Goal: Task Accomplishment & Management: Complete application form

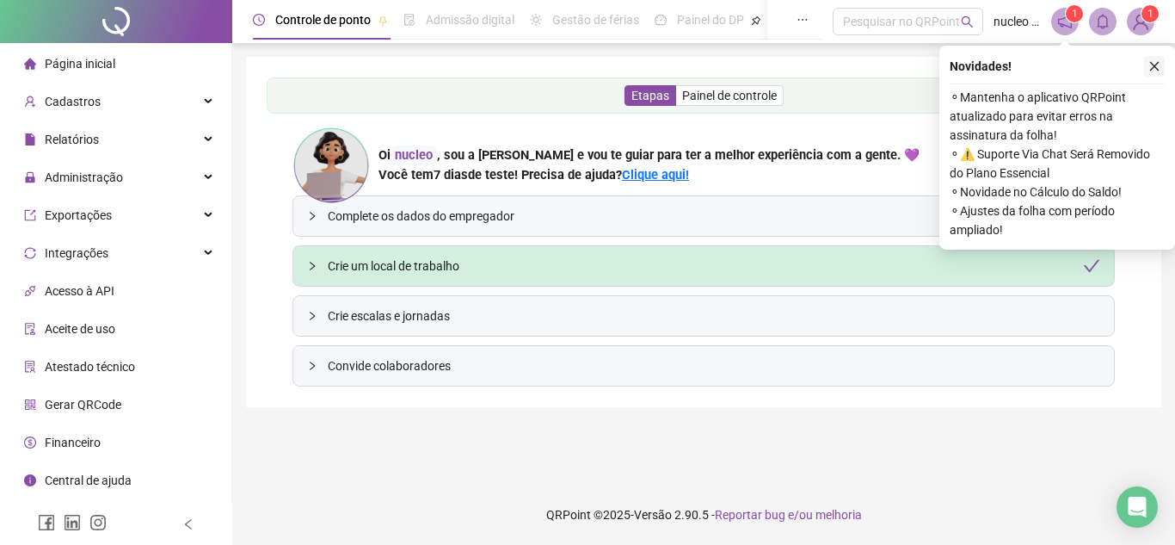
click at [1160, 65] on icon "close" at bounding box center [1155, 66] width 12 height 12
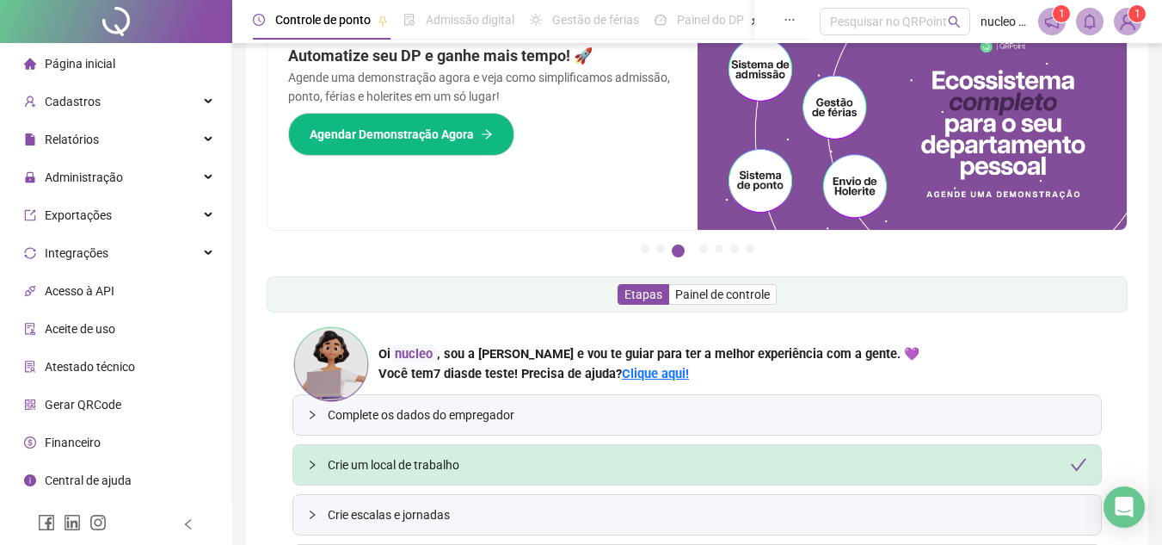
scroll to position [86, 0]
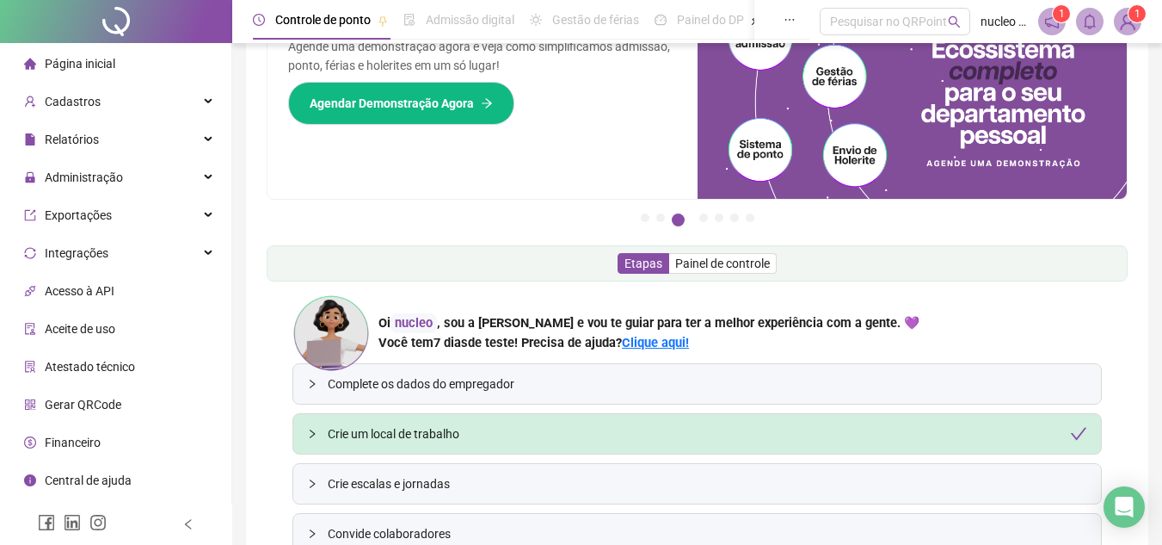
click at [83, 395] on div "Gerar QRCode" at bounding box center [72, 404] width 97 height 34
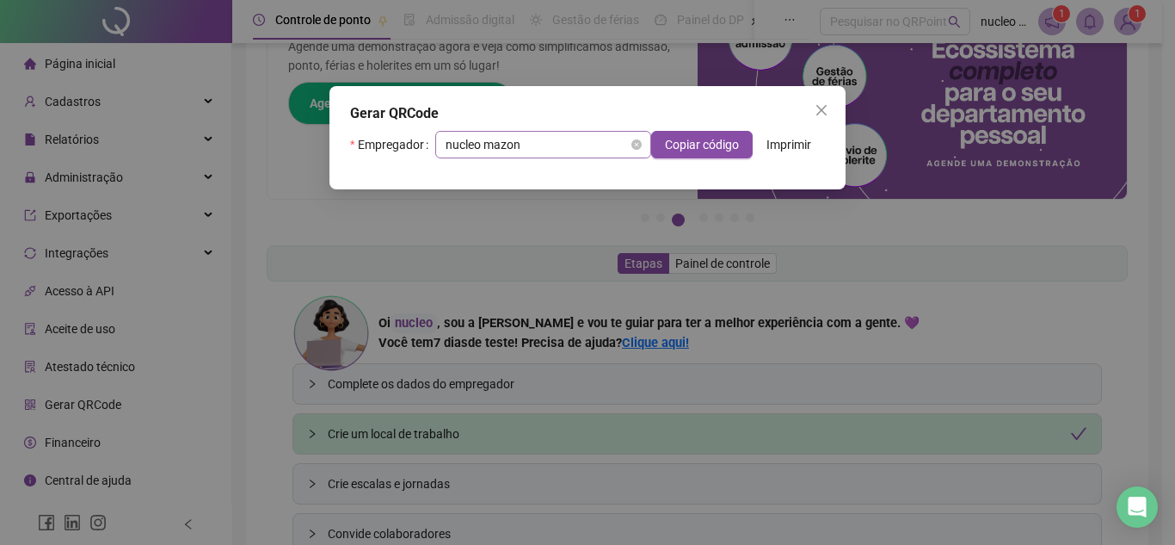
click at [589, 145] on span "nucleo mazon" at bounding box center [543, 145] width 195 height 26
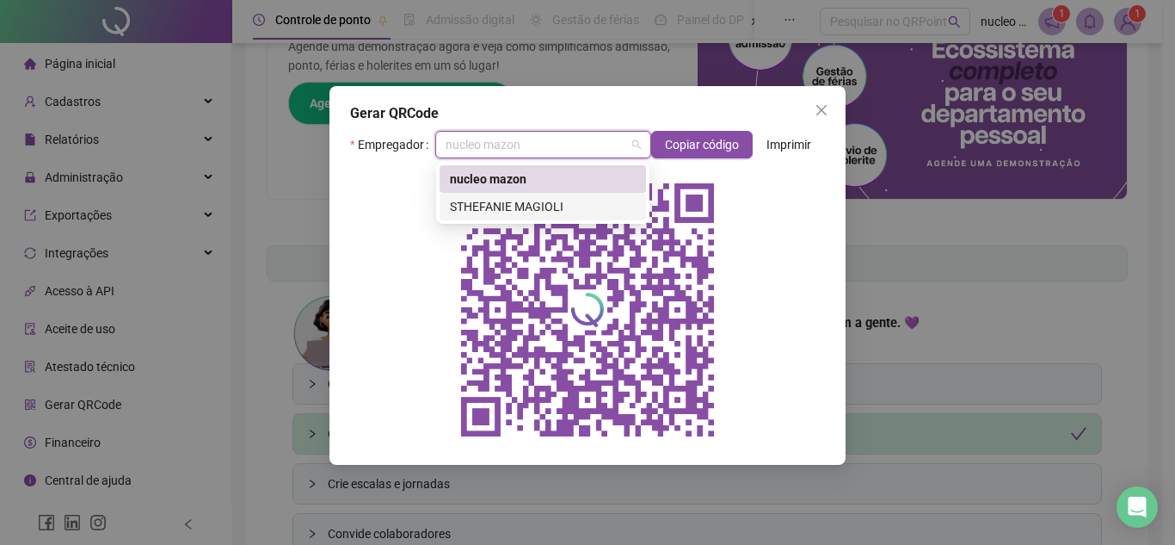
click at [563, 198] on div "STHEFANIE MAGIOLI" at bounding box center [543, 206] width 186 height 19
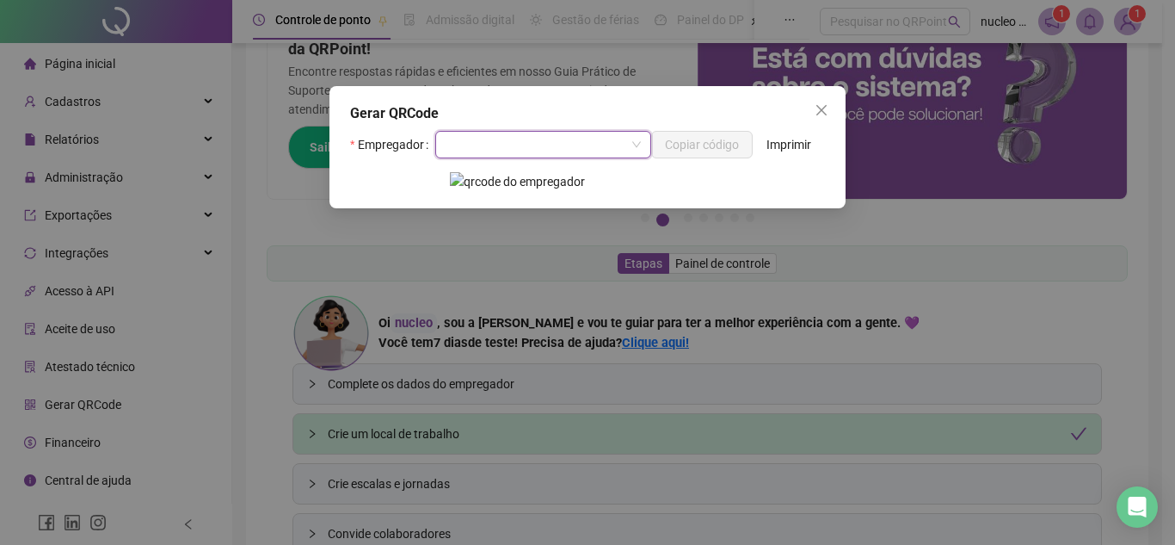
click at [547, 181] on img at bounding box center [587, 181] width 275 height 19
click at [601, 151] on input "search" at bounding box center [536, 145] width 180 height 26
click at [511, 182] on div "nucleo mazon" at bounding box center [543, 179] width 186 height 19
click at [638, 145] on span at bounding box center [543, 145] width 195 height 26
click at [570, 197] on div "STHEFANIE MAGIOLI" at bounding box center [543, 206] width 186 height 19
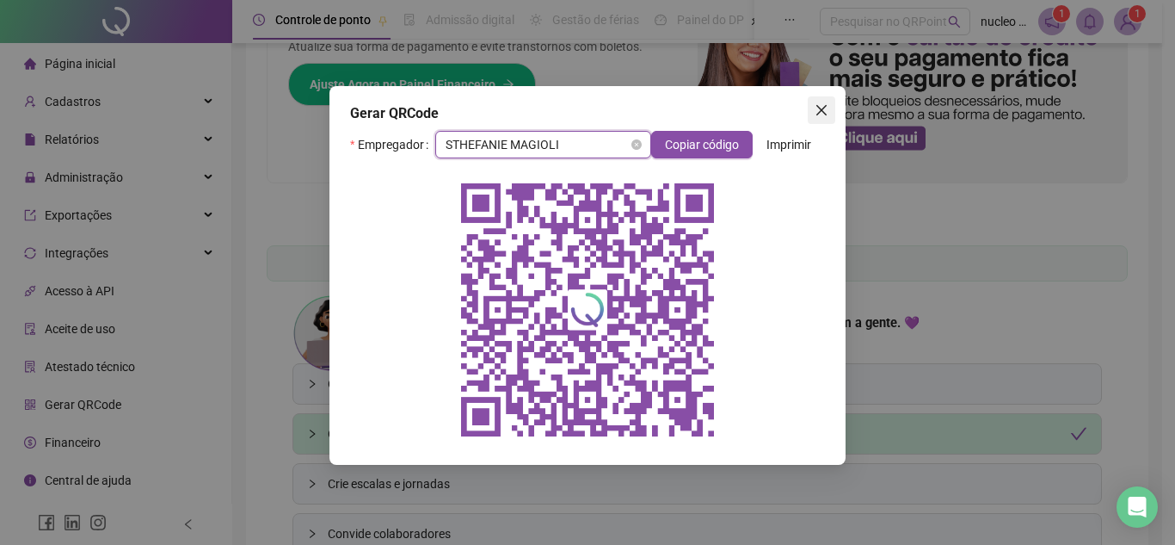
click at [823, 111] on icon "close" at bounding box center [822, 110] width 10 height 10
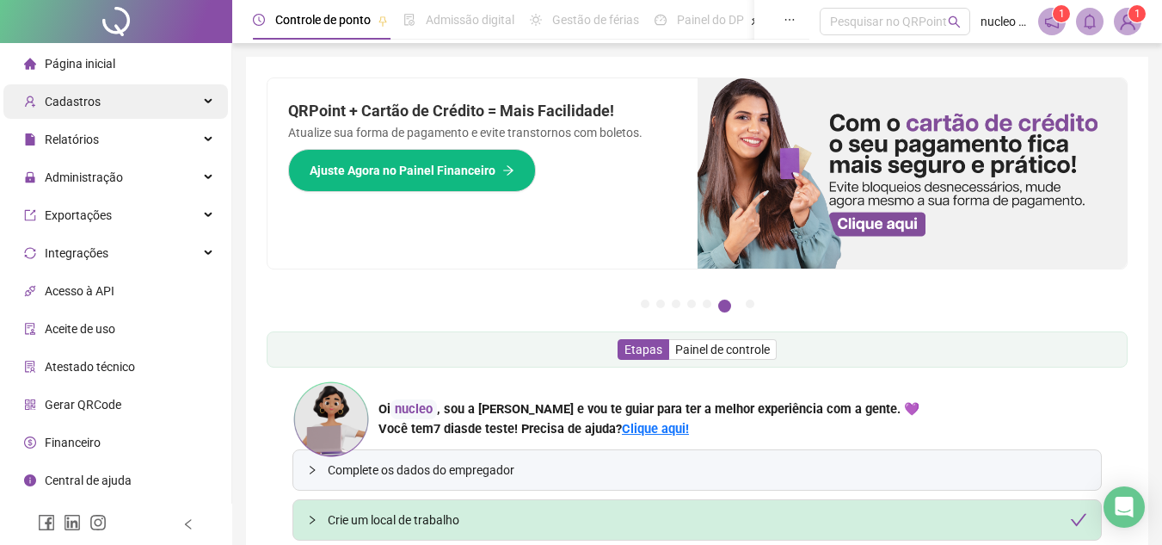
click at [82, 101] on span "Cadastros" at bounding box center [73, 102] width 56 height 14
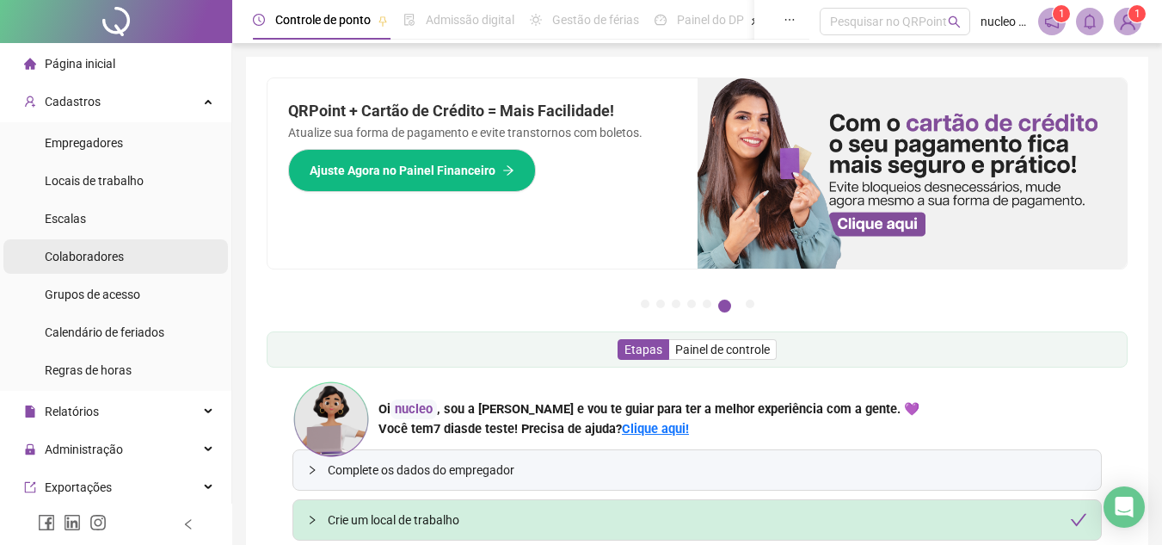
click at [95, 251] on span "Colaboradores" at bounding box center [84, 257] width 79 height 14
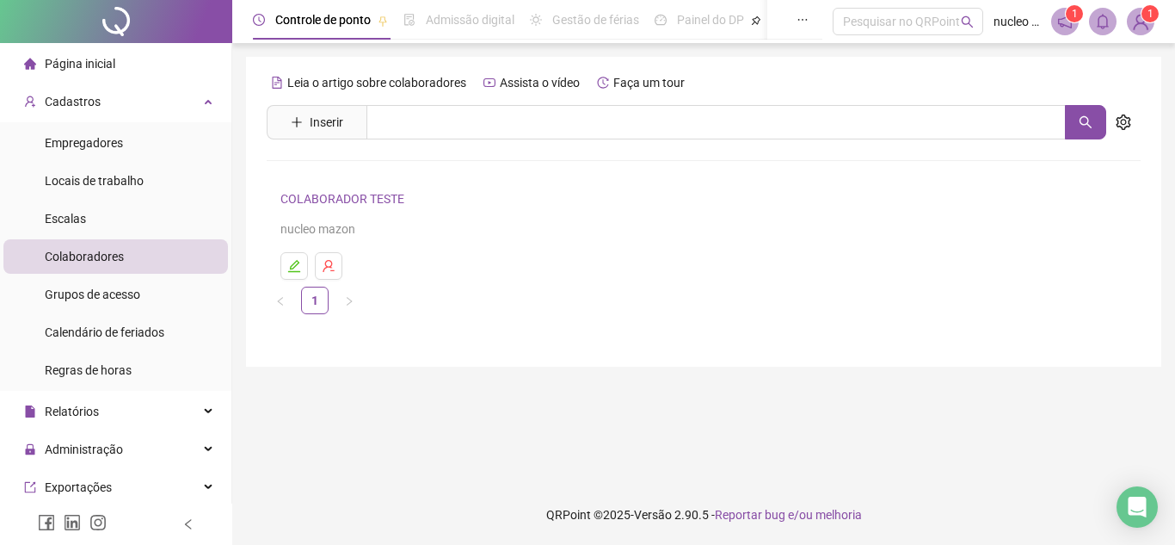
click at [323, 231] on div "nucleo mazon" at bounding box center [703, 228] width 847 height 19
click at [373, 203] on link "COLABORADOR TESTE" at bounding box center [344, 199] width 129 height 14
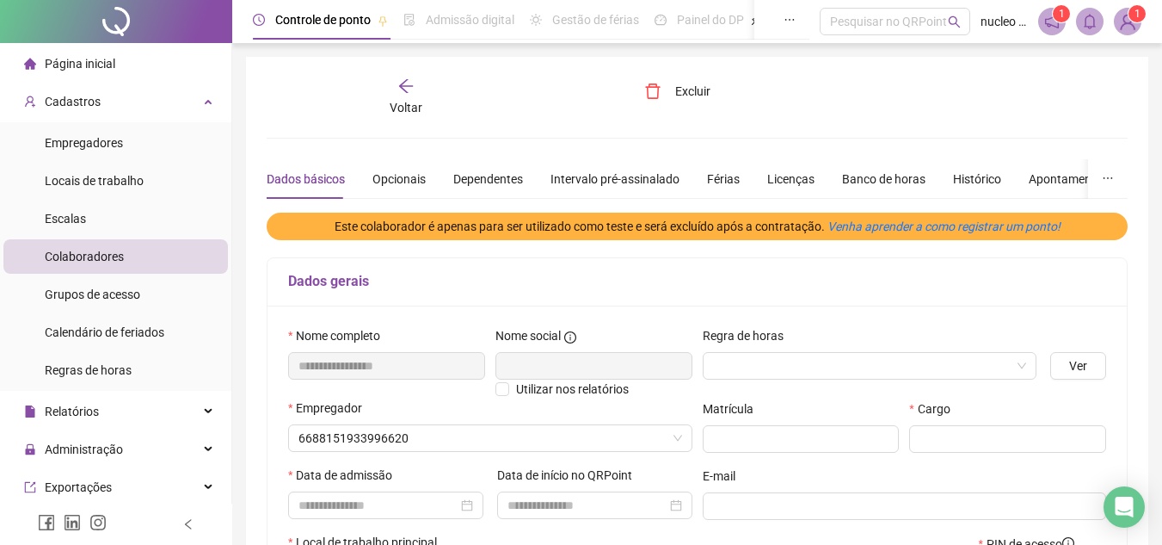
type input "**********"
click at [303, 178] on div "Dados básicos" at bounding box center [306, 179] width 78 height 19
click at [407, 101] on span "Voltar" at bounding box center [406, 108] width 33 height 14
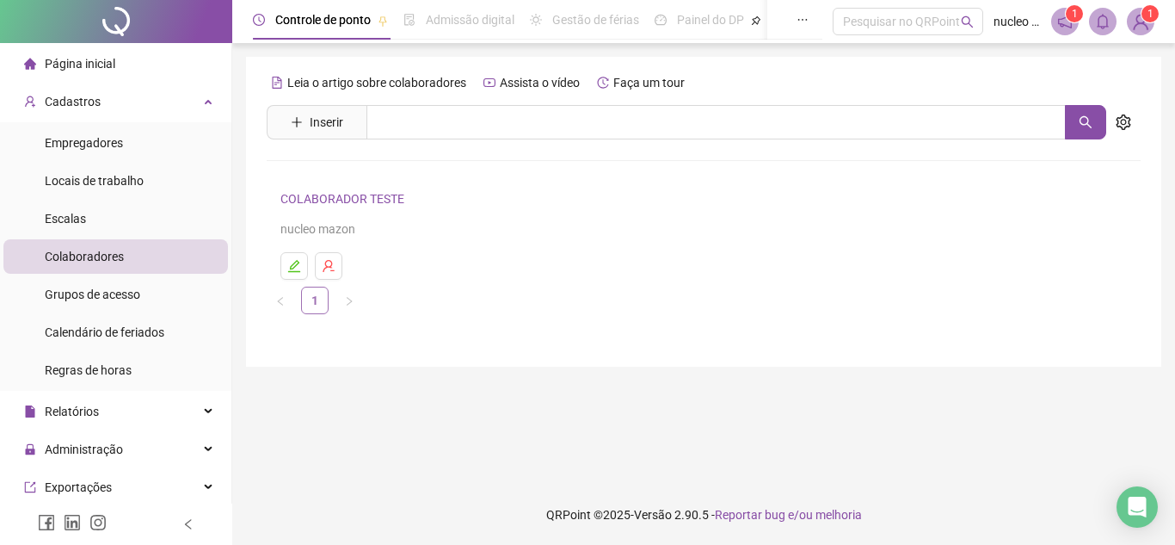
click at [318, 300] on link "1" at bounding box center [315, 300] width 26 height 26
click at [325, 131] on span "Inserir" at bounding box center [327, 122] width 34 height 19
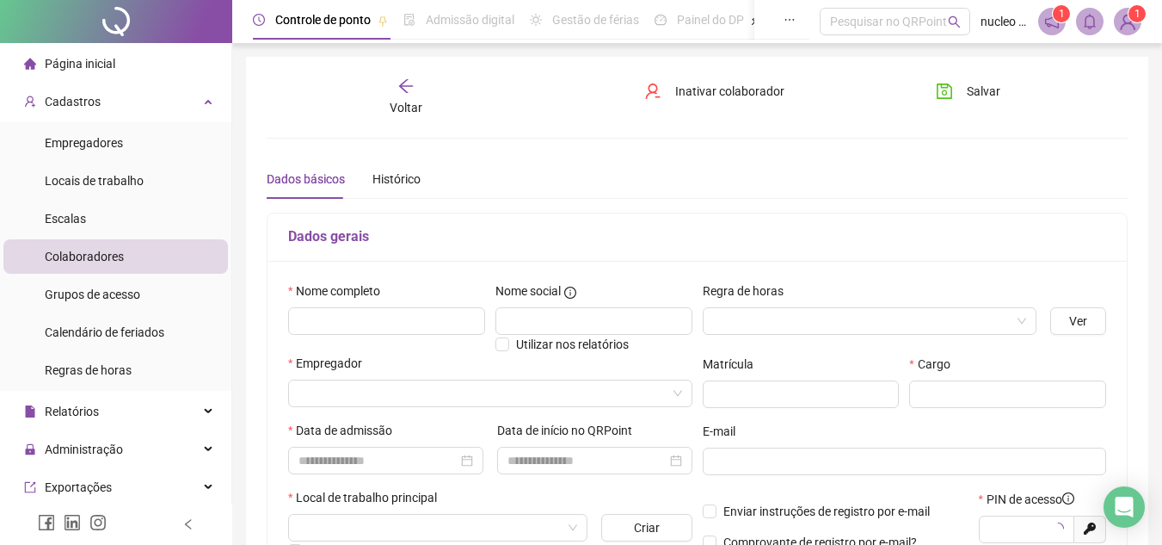
type input "*****"
click at [410, 101] on span "Voltar" at bounding box center [406, 108] width 33 height 14
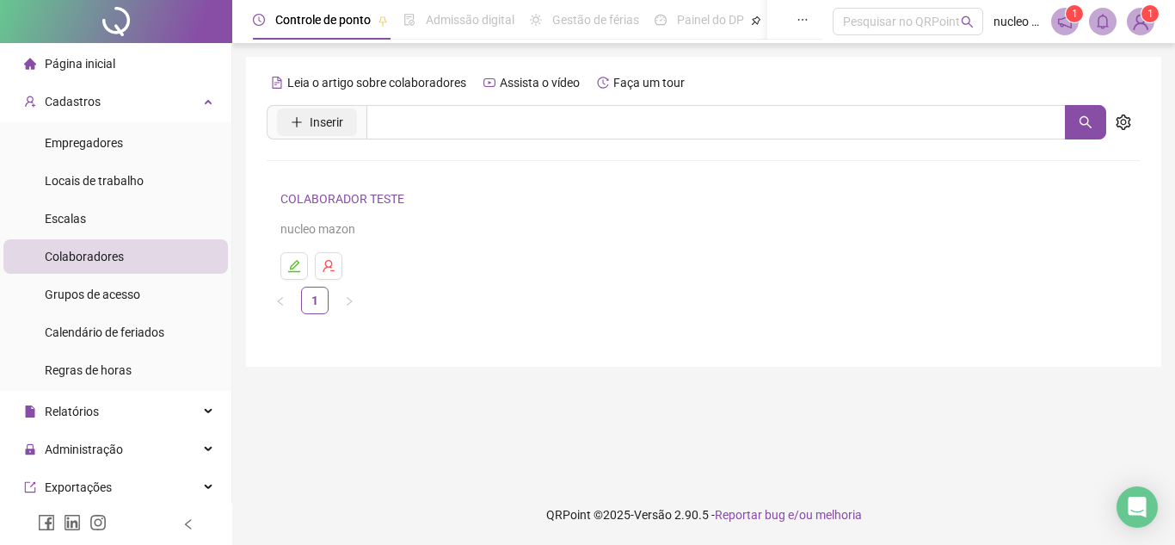
click at [334, 127] on span "Inserir" at bounding box center [327, 122] width 34 height 19
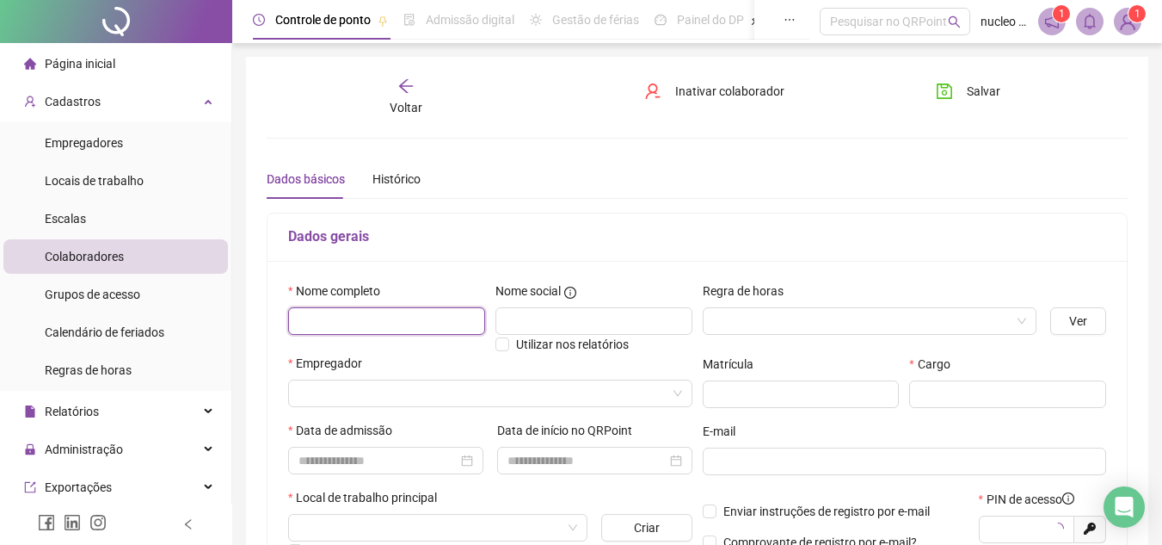
click at [384, 309] on input "text" at bounding box center [386, 321] width 197 height 28
type input "********"
type input "*****"
type input "*********"
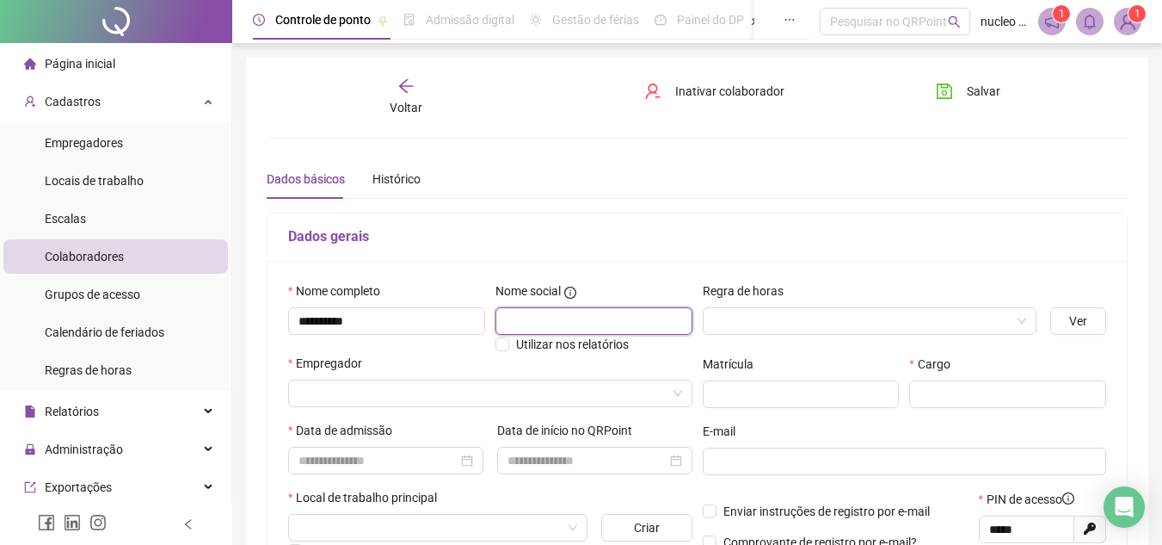
click at [552, 309] on input "text" at bounding box center [594, 321] width 197 height 28
type input "*"
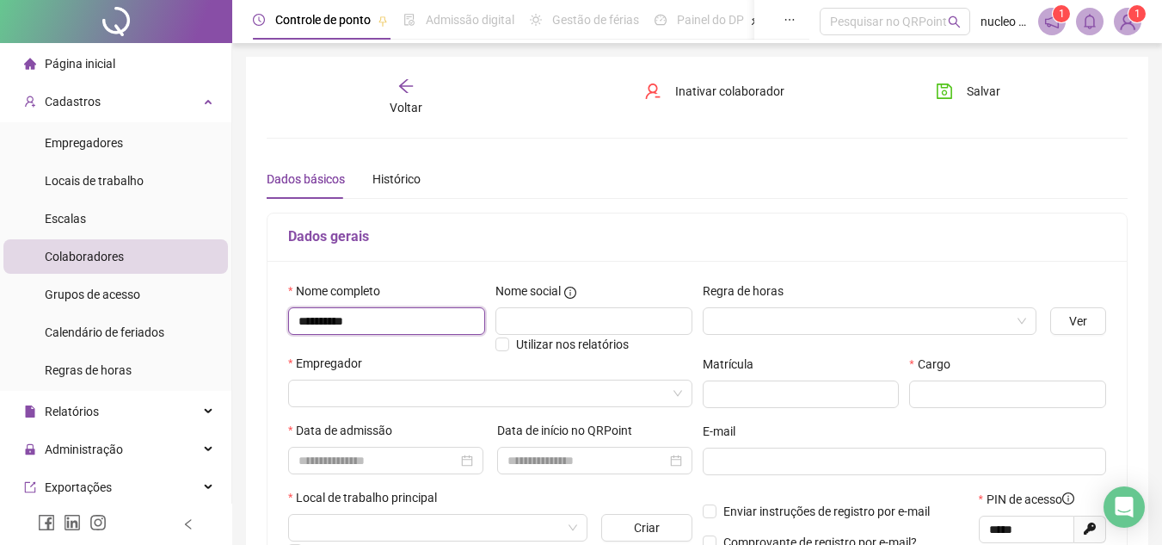
click at [396, 314] on input "*********" at bounding box center [386, 321] width 197 height 28
type input "**********"
click at [544, 319] on input "text" at bounding box center [594, 321] width 197 height 28
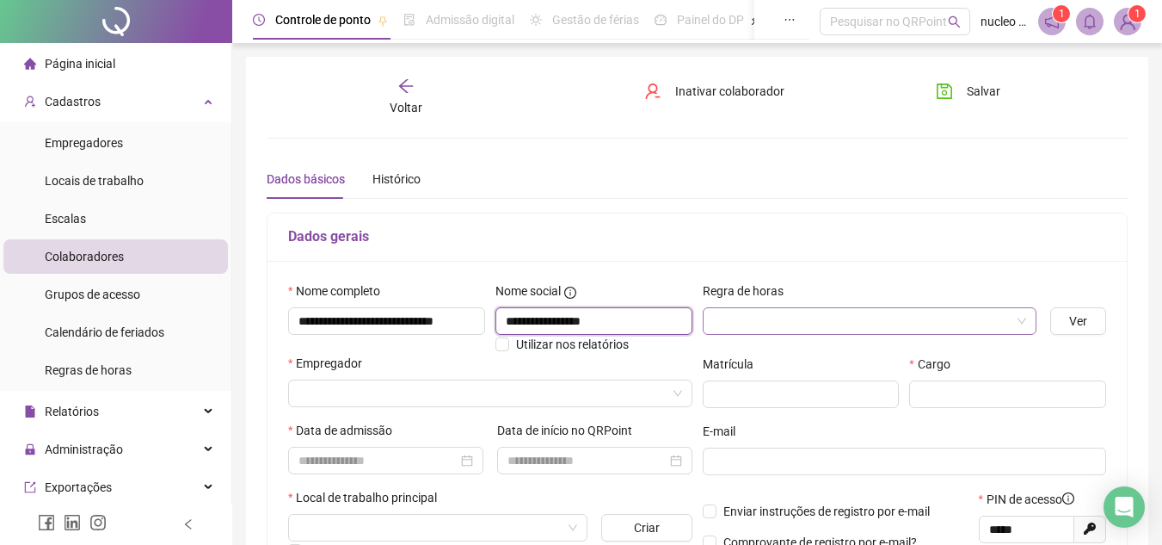
type input "**********"
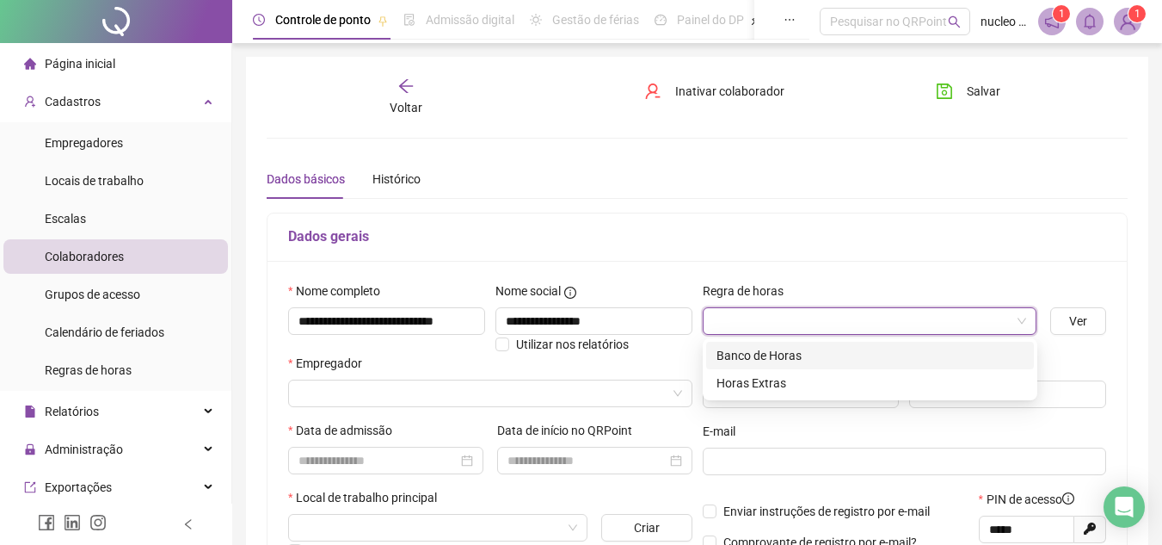
click at [747, 322] on input "search" at bounding box center [862, 321] width 299 height 26
click at [750, 386] on div "Horas Extras" at bounding box center [870, 382] width 307 height 19
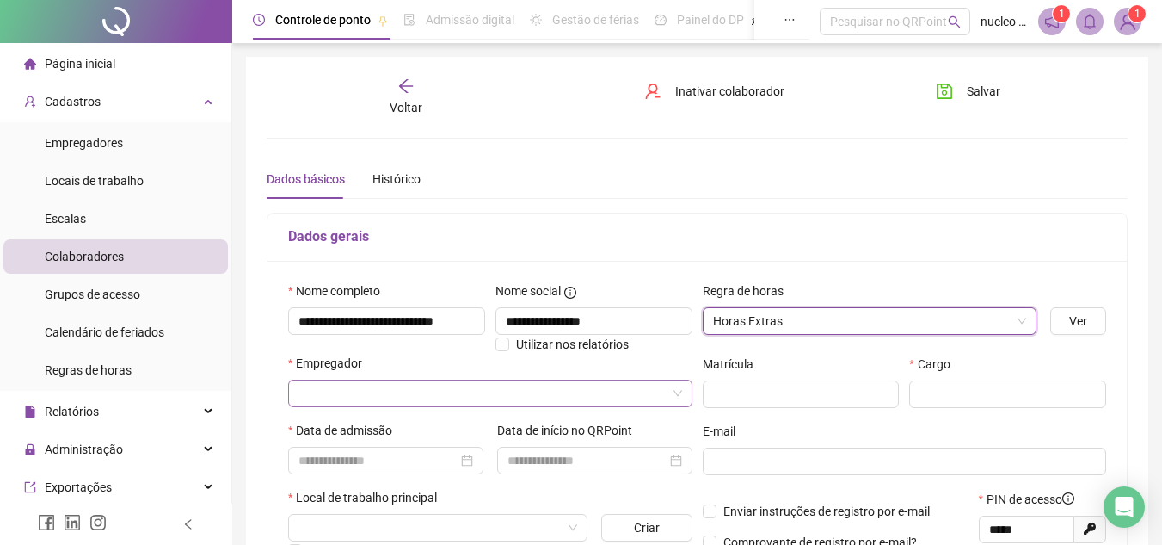
click at [357, 391] on input "search" at bounding box center [483, 393] width 368 height 26
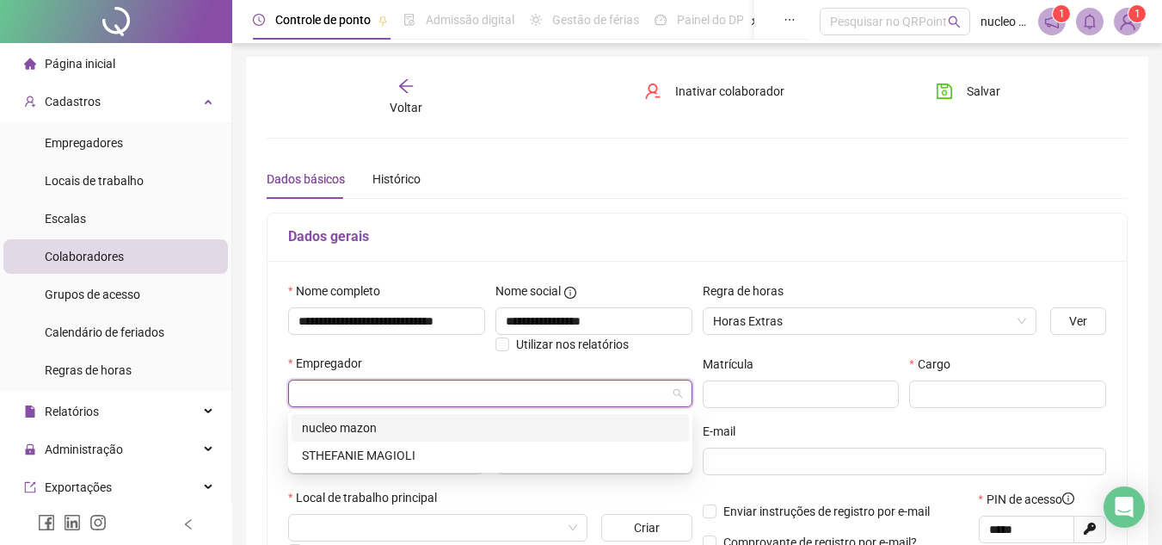
click at [355, 431] on div "nucleo mazon" at bounding box center [490, 427] width 377 height 19
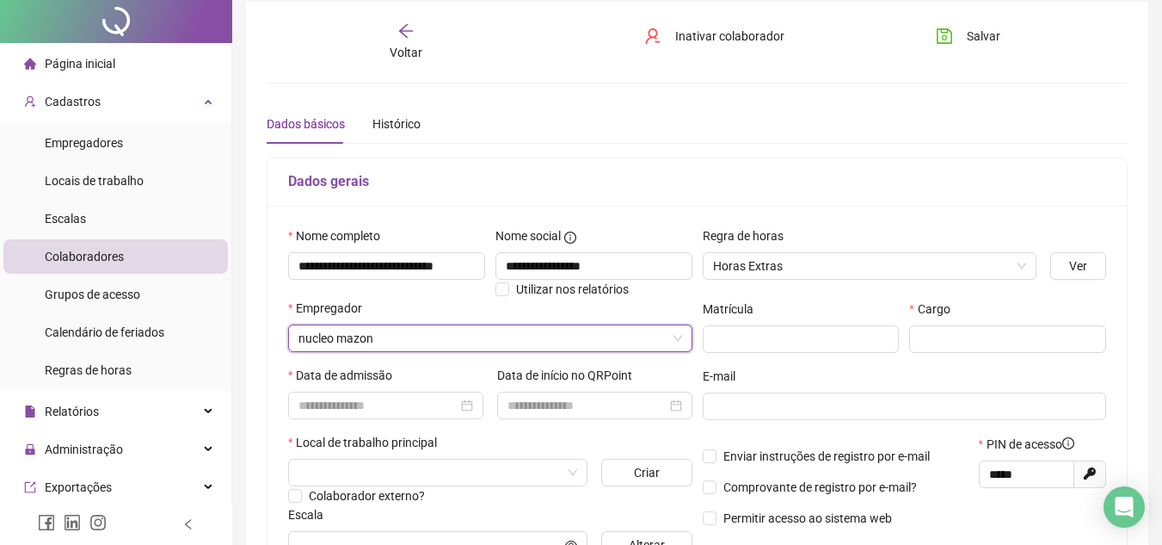
scroll to position [86, 0]
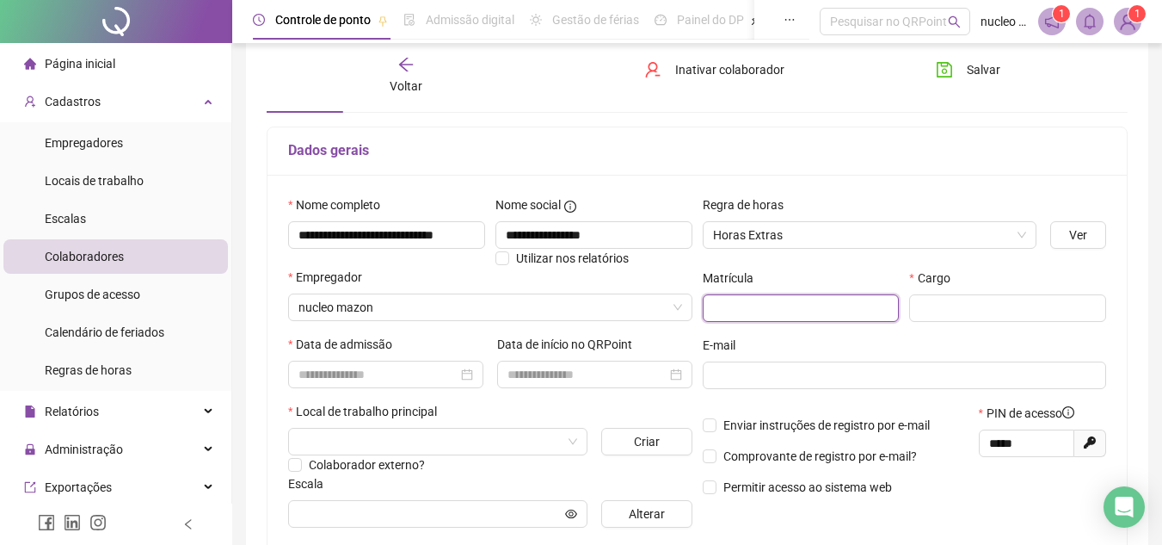
click at [725, 308] on input "text" at bounding box center [801, 308] width 197 height 28
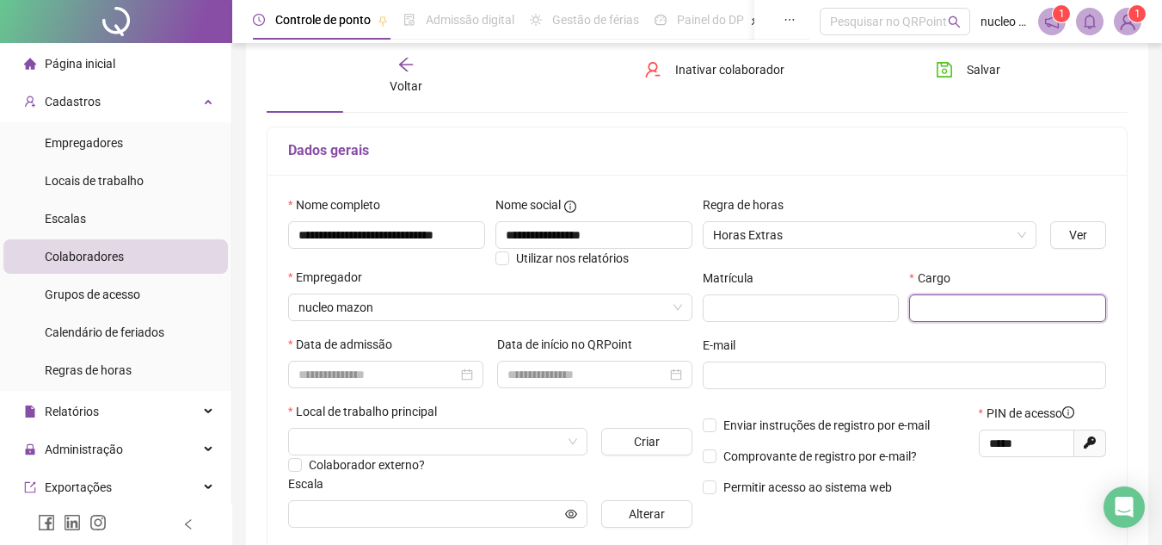
click at [939, 312] on input "text" at bounding box center [1007, 308] width 197 height 28
click at [460, 379] on div at bounding box center [386, 374] width 175 height 19
type input "***"
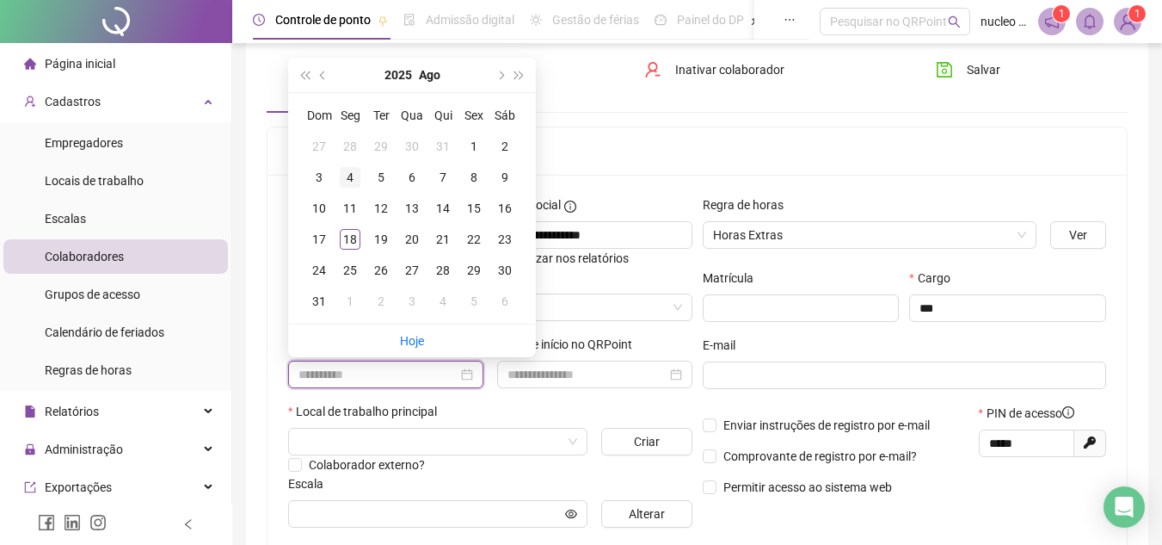
type input "**********"
click at [358, 171] on div "4" at bounding box center [350, 177] width 21 height 21
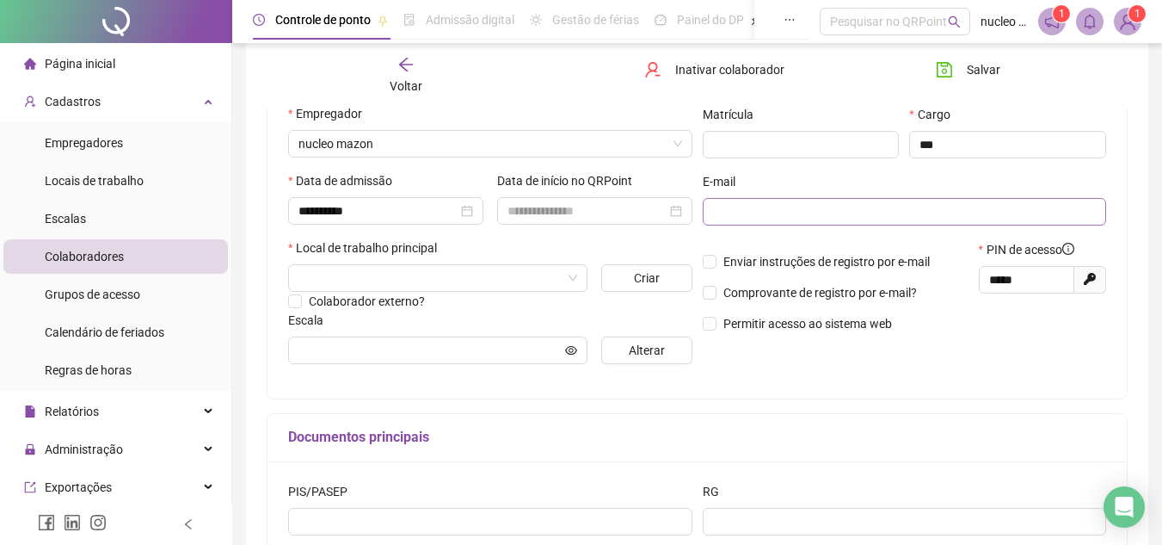
scroll to position [258, 0]
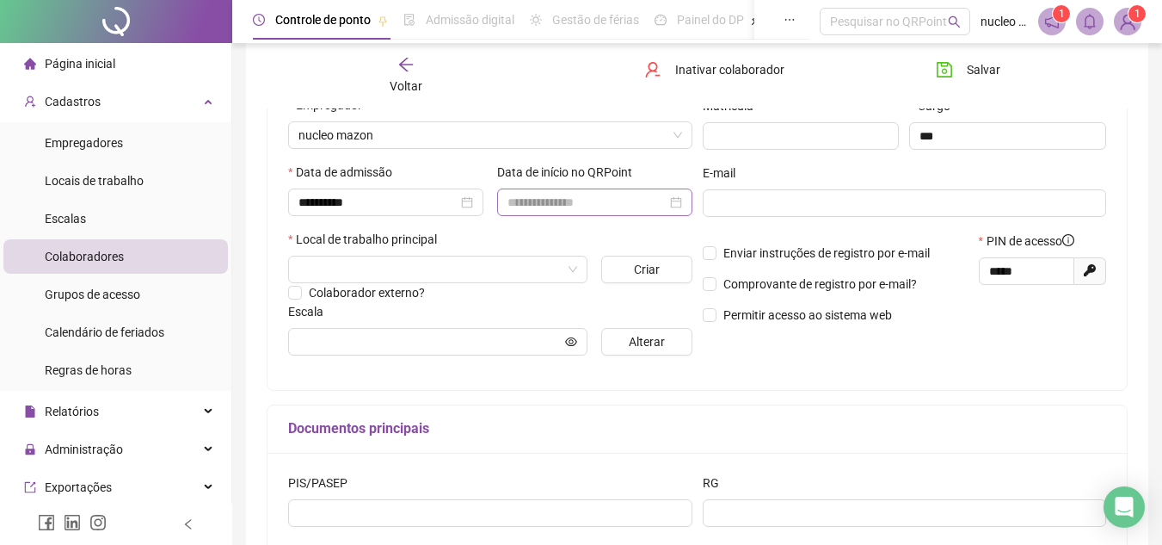
click at [681, 207] on div at bounding box center [595, 202] width 175 height 19
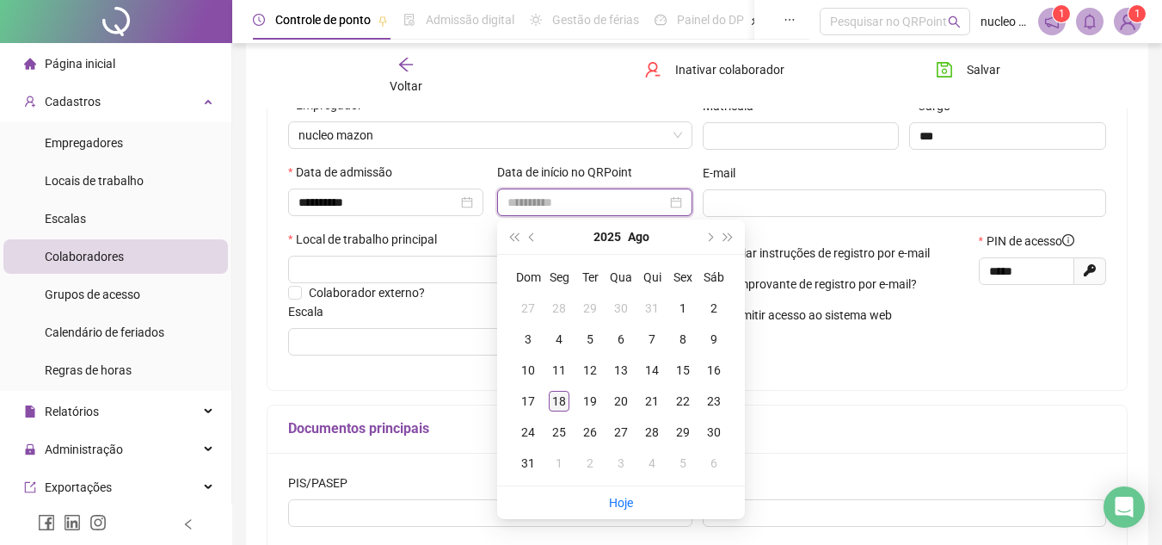
type input "**********"
click at [557, 398] on div "18" at bounding box center [559, 401] width 21 height 21
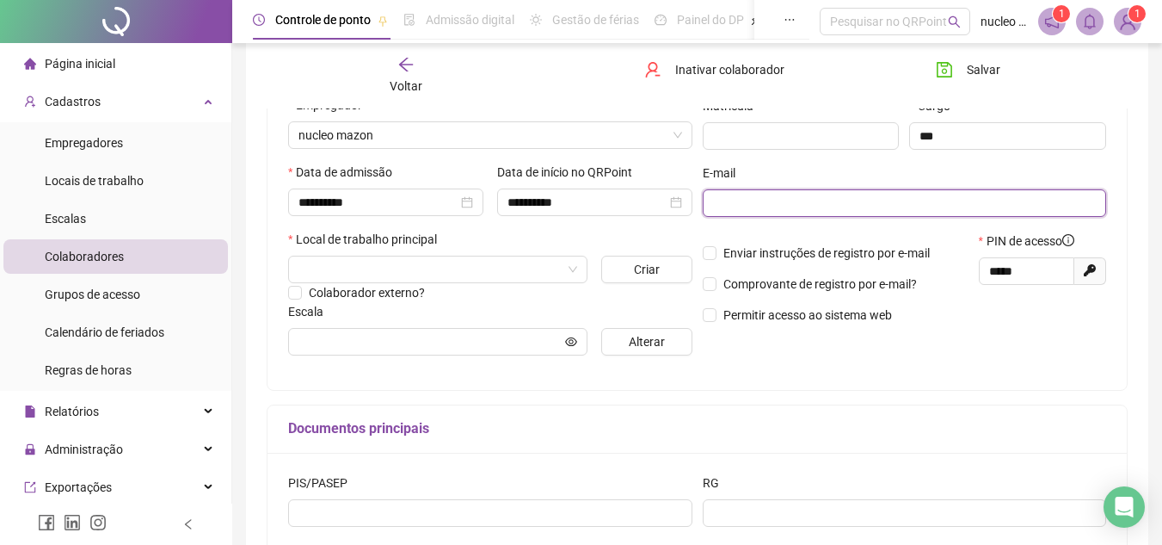
click at [742, 206] on input "text" at bounding box center [903, 203] width 380 height 19
type input "**********"
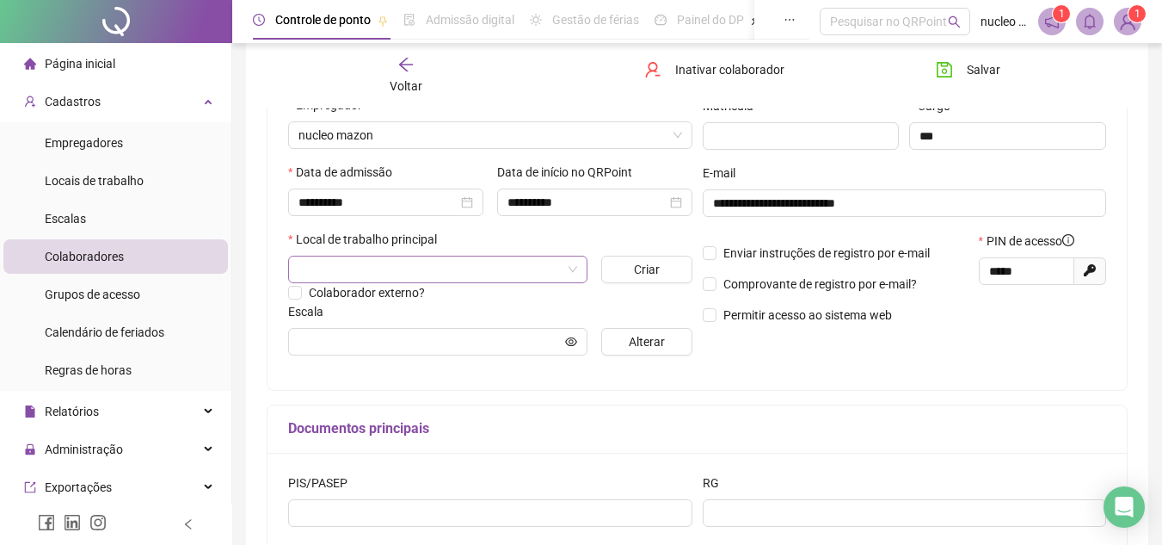
click at [381, 263] on input "search" at bounding box center [430, 269] width 263 height 26
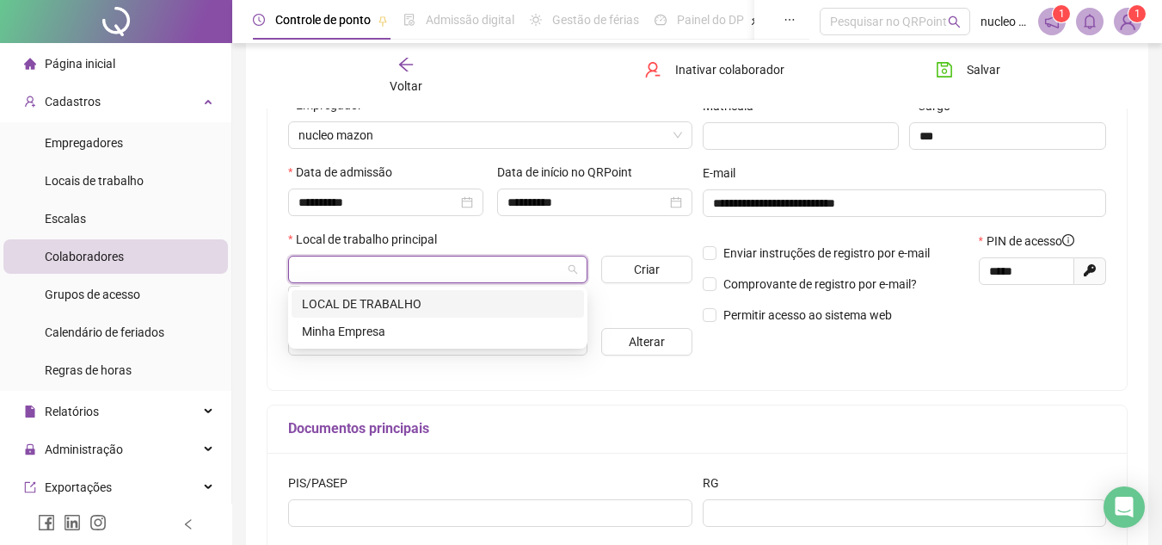
click at [385, 300] on div "LOCAL DE TRABALHO" at bounding box center [438, 303] width 272 height 19
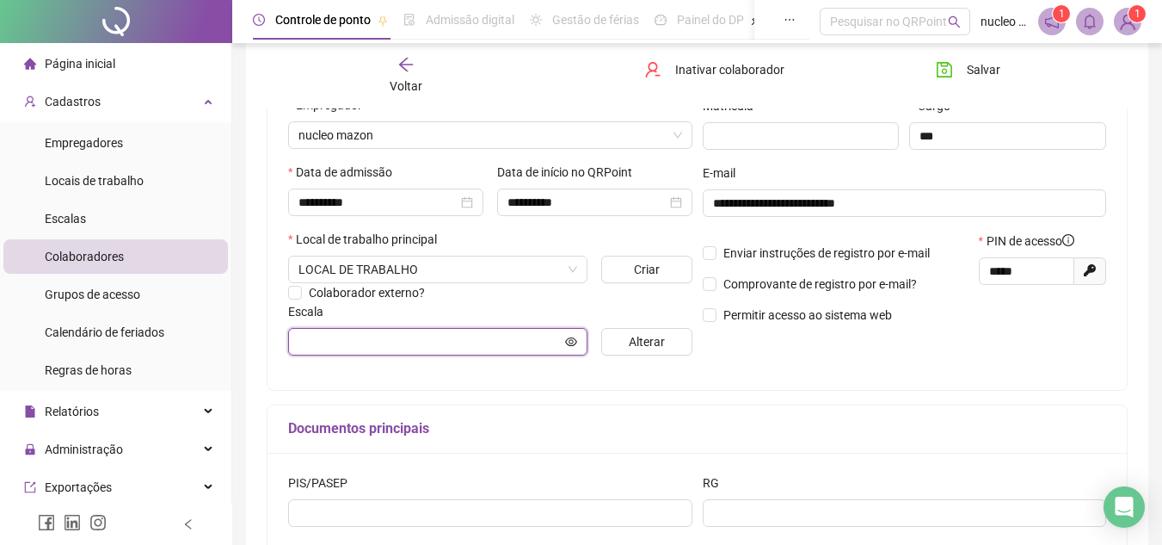
click at [532, 346] on input "text" at bounding box center [430, 341] width 263 height 19
click at [567, 342] on icon "eye" at bounding box center [571, 340] width 12 height 9
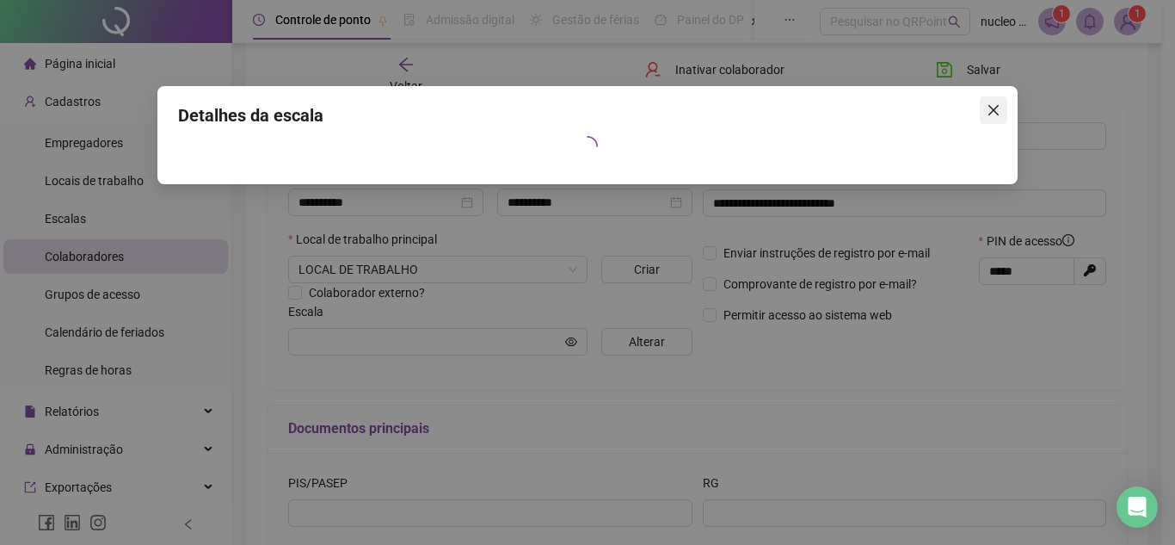
click at [999, 107] on icon "close" at bounding box center [994, 110] width 14 height 14
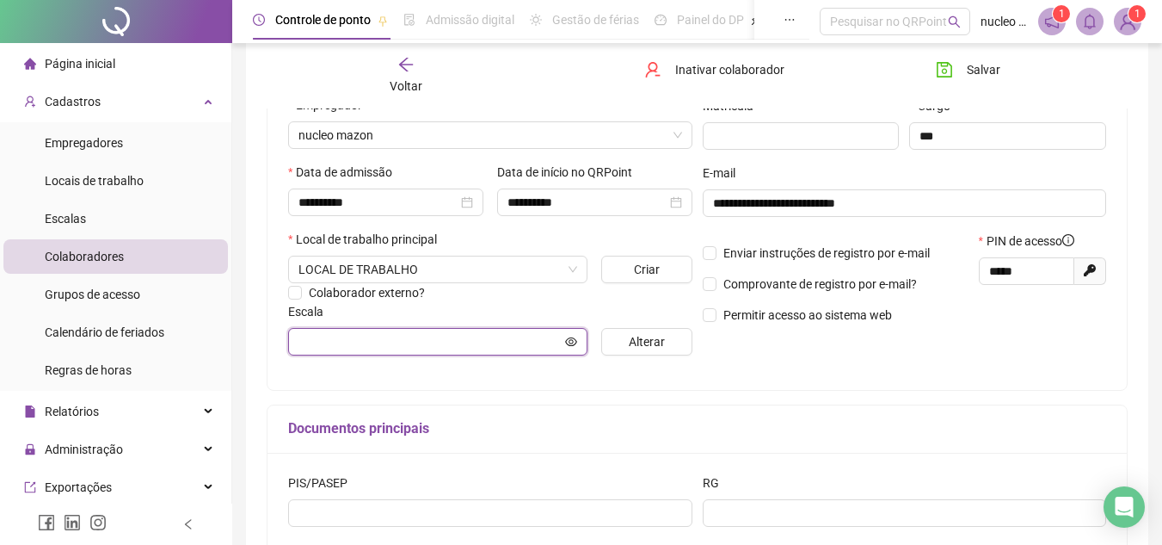
click at [569, 341] on icon "eye" at bounding box center [571, 342] width 12 height 12
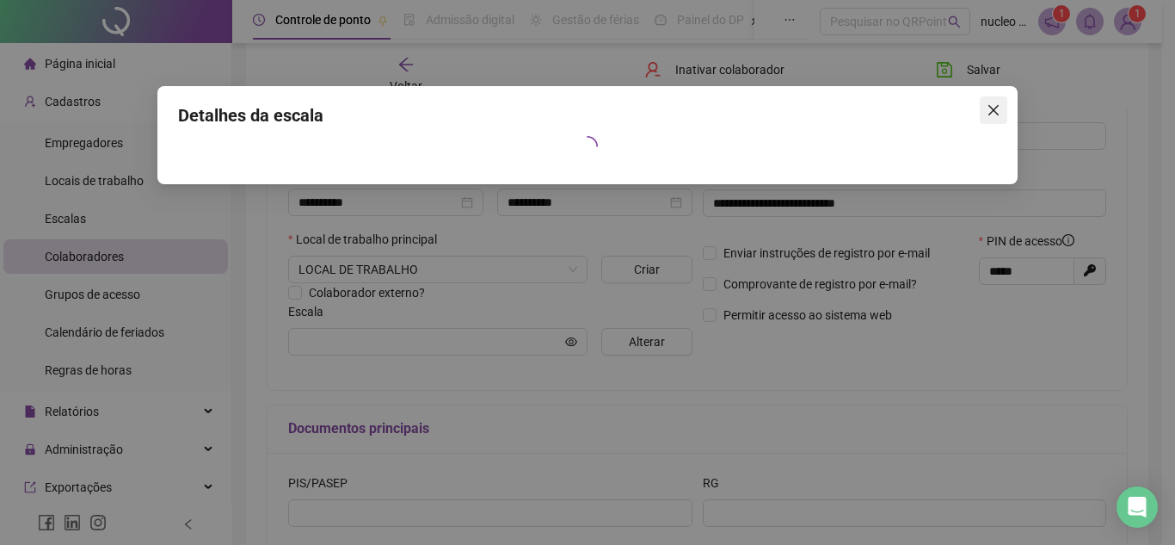
click at [995, 112] on icon "close" at bounding box center [994, 110] width 10 height 10
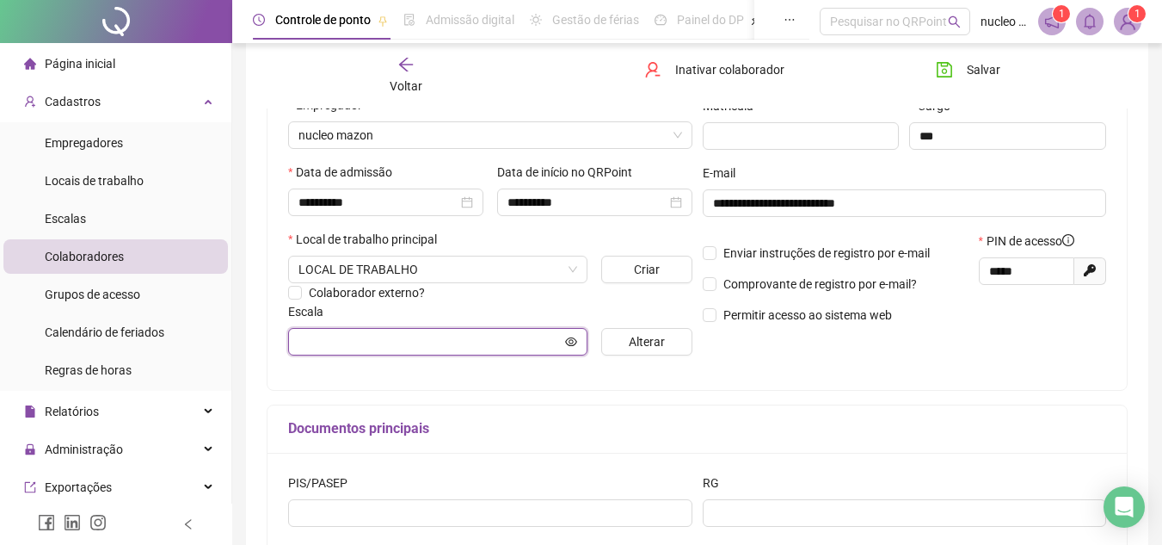
click at [532, 344] on input "text" at bounding box center [430, 341] width 263 height 19
click at [774, 361] on div "**********" at bounding box center [905, 196] width 415 height 346
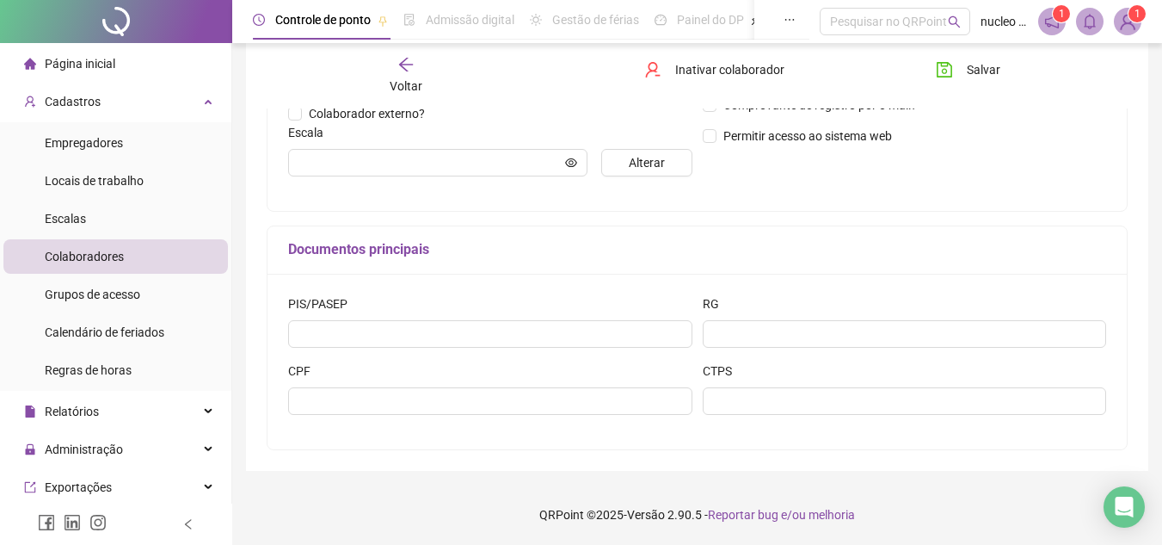
scroll to position [7, 0]
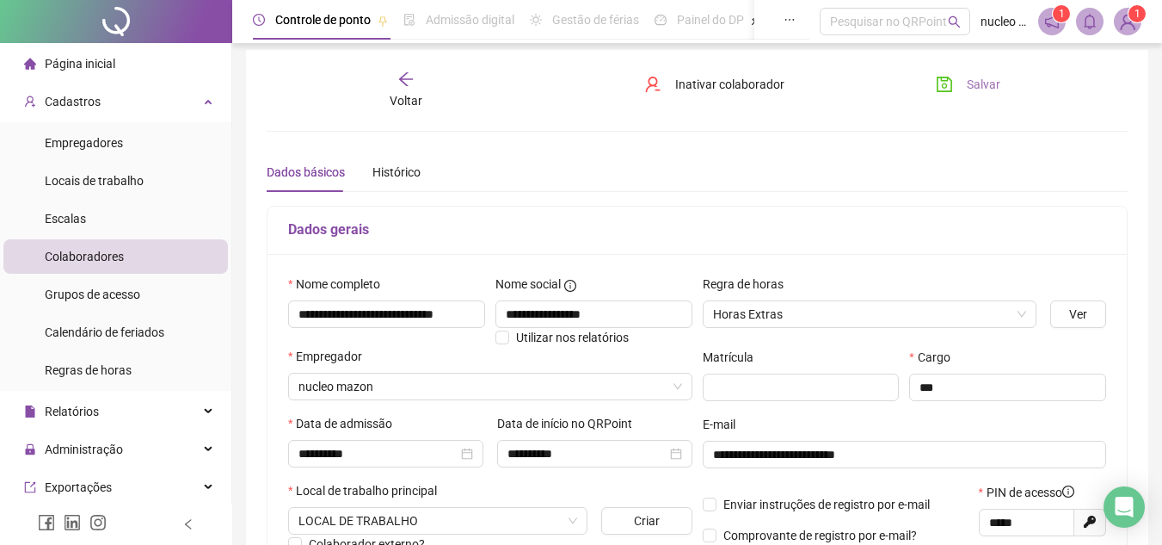
click at [969, 89] on span "Salvar" at bounding box center [984, 84] width 34 height 19
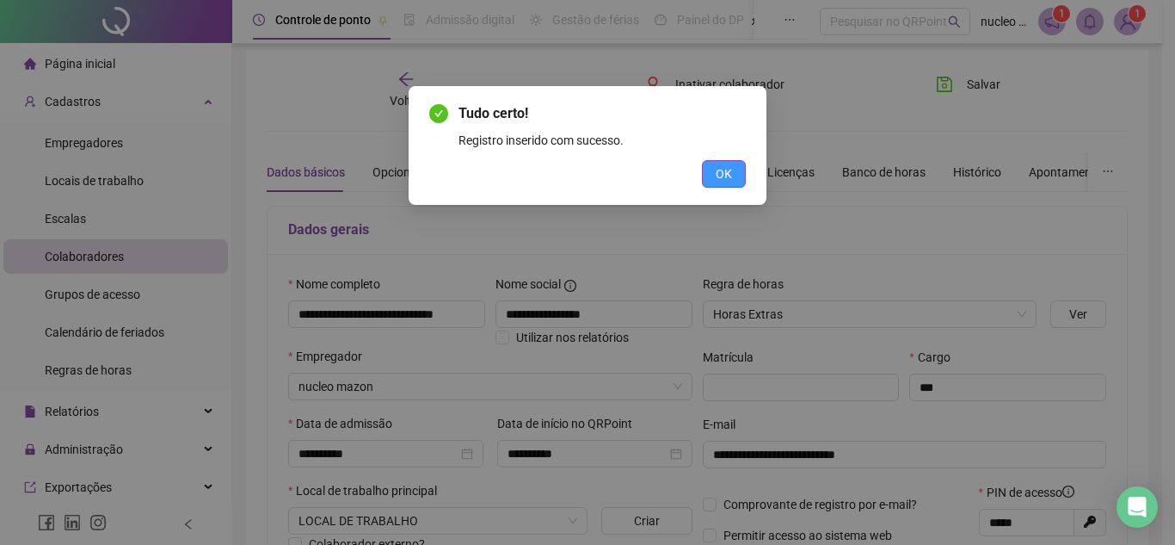
click at [724, 174] on span "OK" at bounding box center [724, 173] width 16 height 19
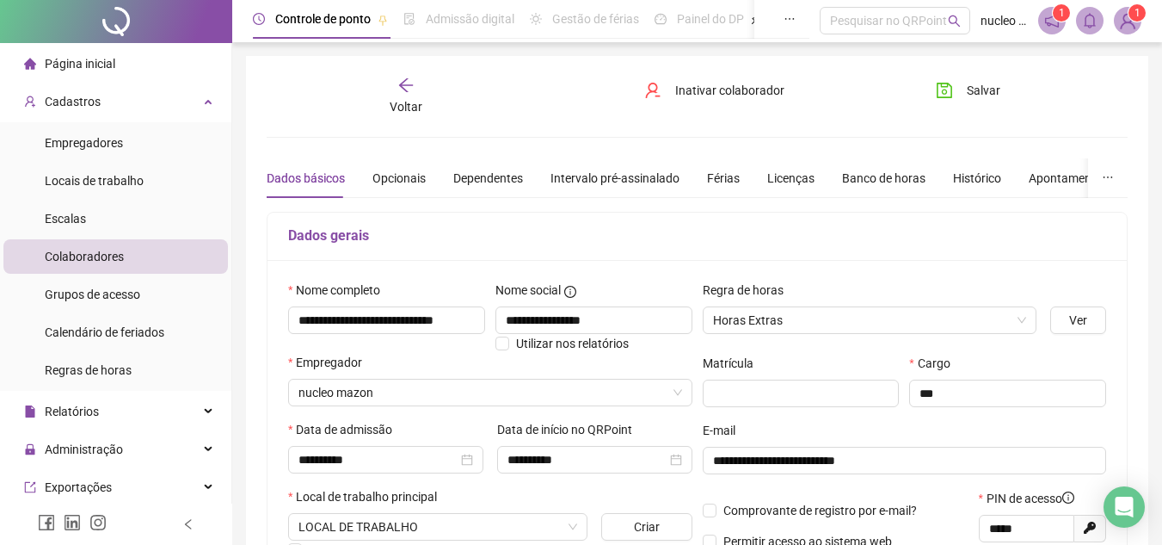
scroll to position [0, 0]
click at [401, 89] on icon "arrow-left" at bounding box center [406, 85] width 17 height 17
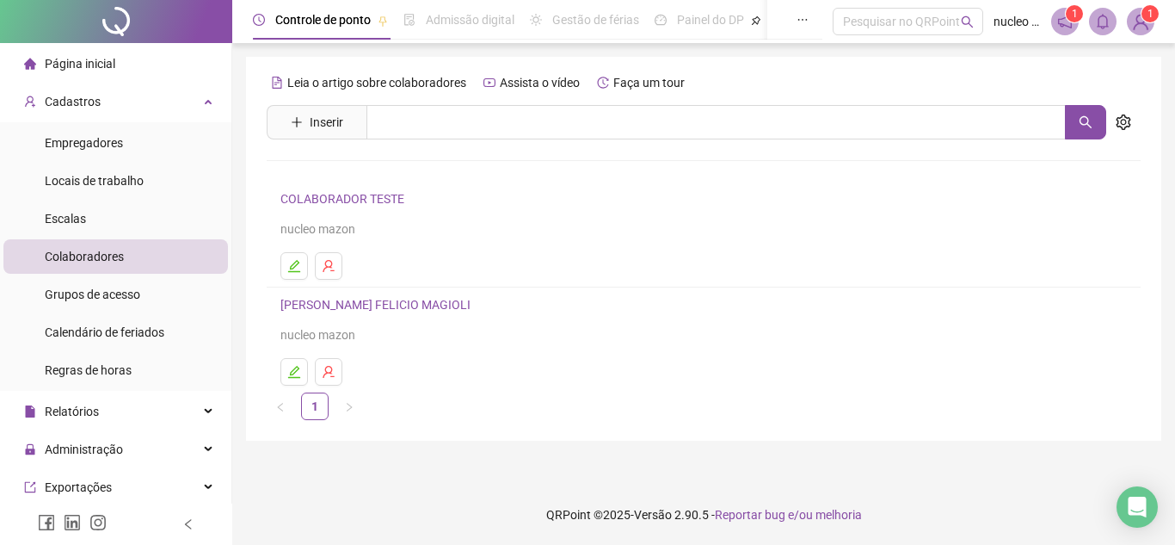
click at [365, 307] on link "STHEFANIE ALVES FELICIO MAGIOLI" at bounding box center [377, 305] width 195 height 14
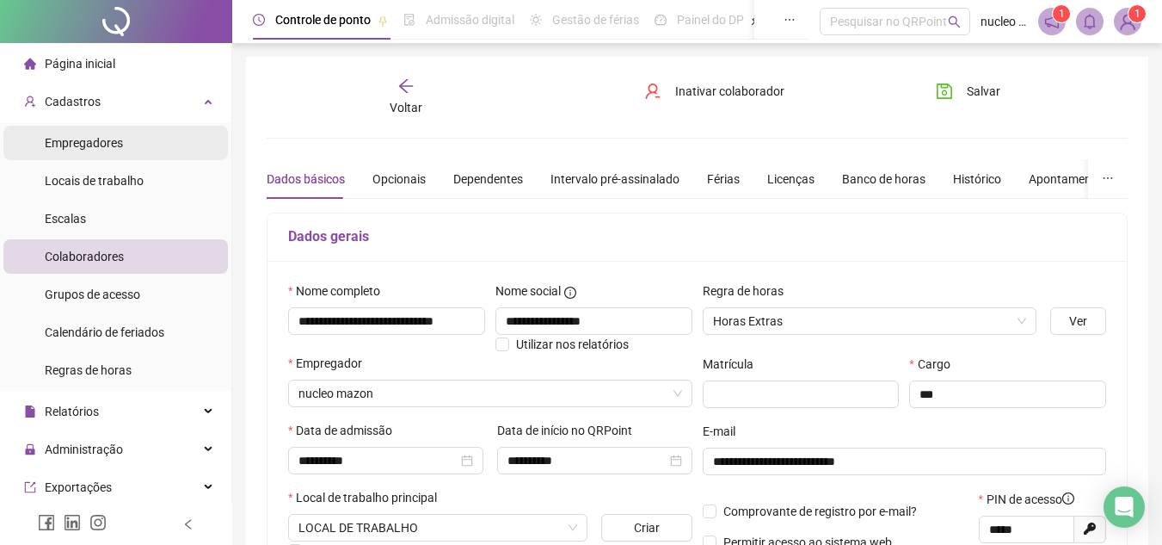
click at [98, 136] on span "Empregadores" at bounding box center [84, 143] width 78 height 14
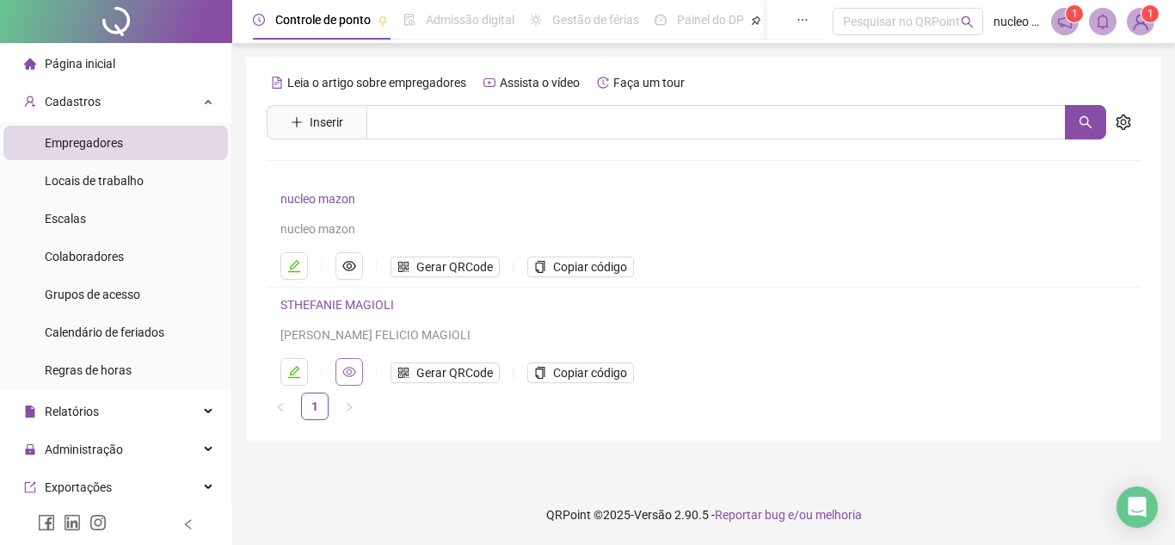
click at [351, 370] on icon "eye" at bounding box center [349, 372] width 14 height 10
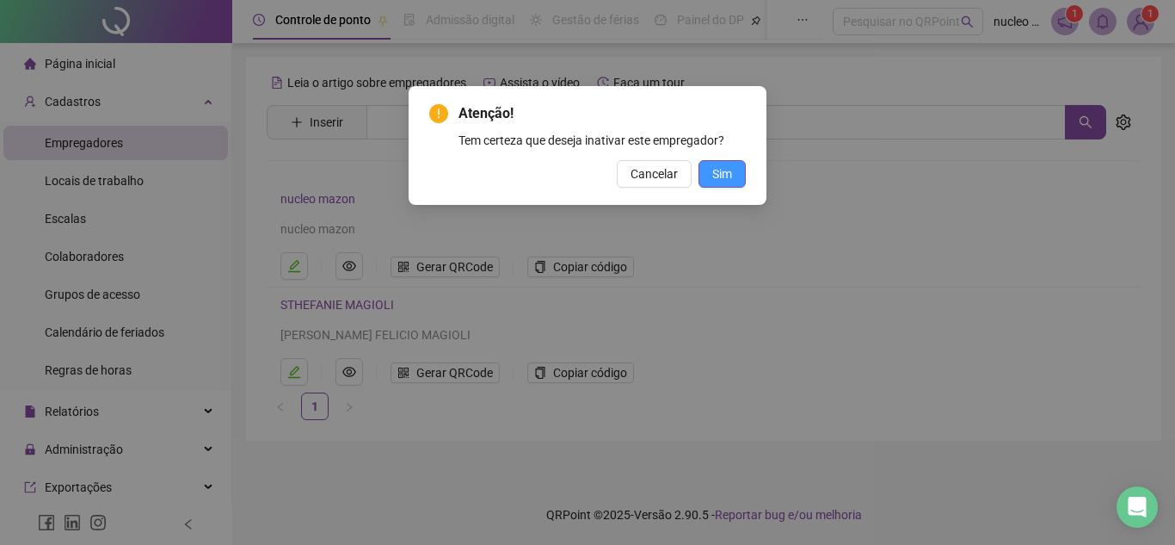
click at [722, 169] on span "Sim" at bounding box center [722, 173] width 20 height 19
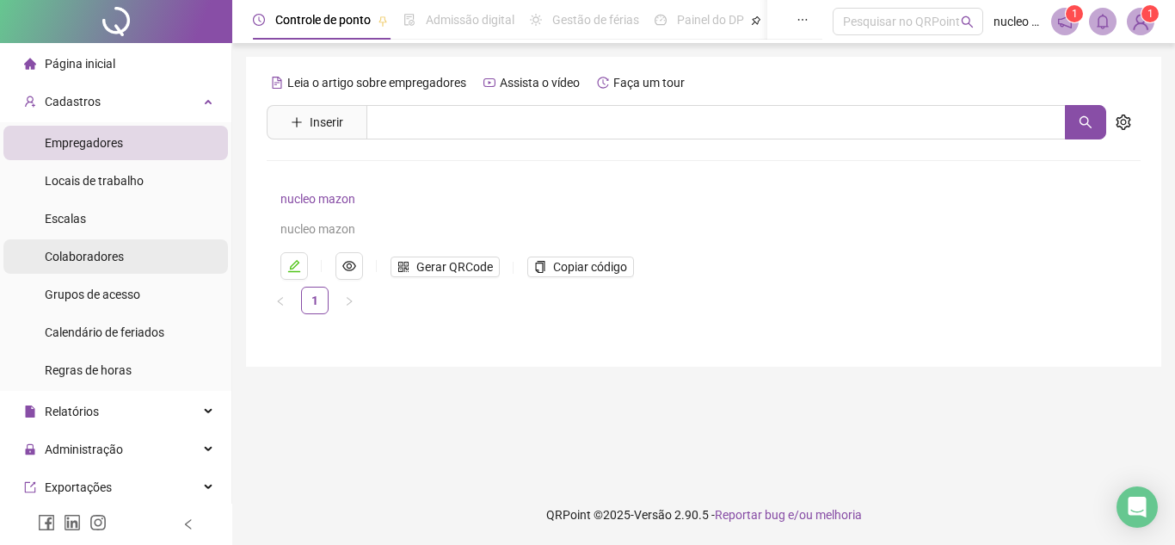
click at [102, 259] on span "Colaboradores" at bounding box center [84, 257] width 79 height 14
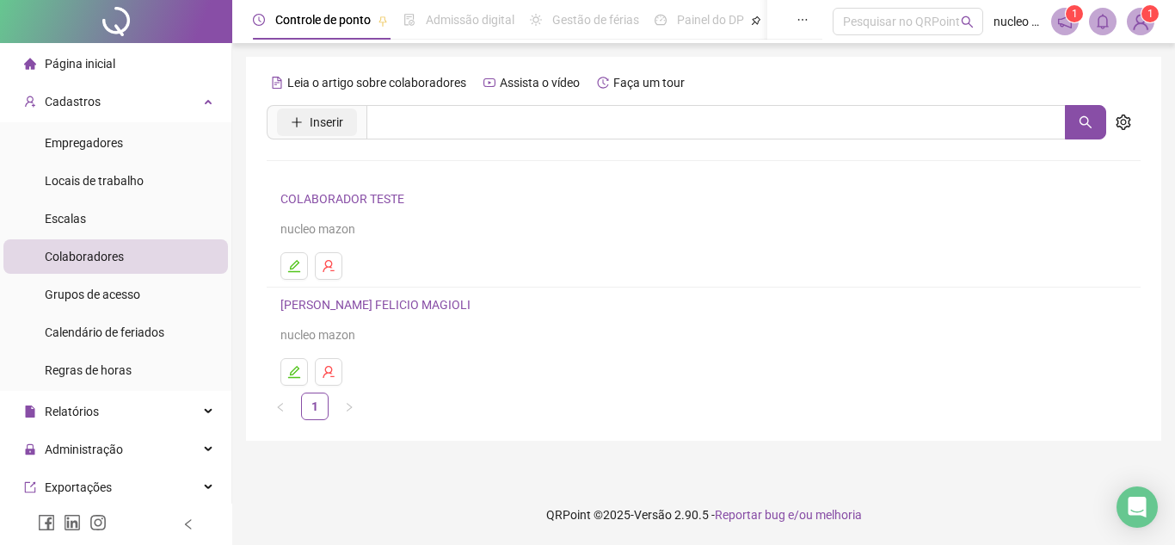
click at [299, 133] on button "Inserir" at bounding box center [317, 122] width 80 height 28
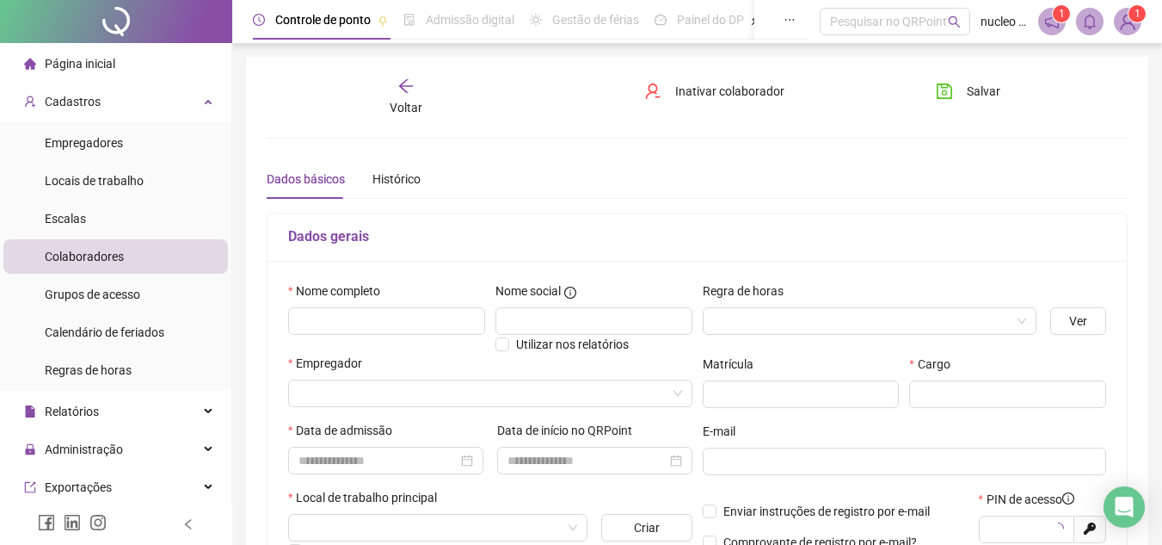
type input "*****"
click at [386, 326] on input "text" at bounding box center [386, 321] width 197 height 28
type input "**********"
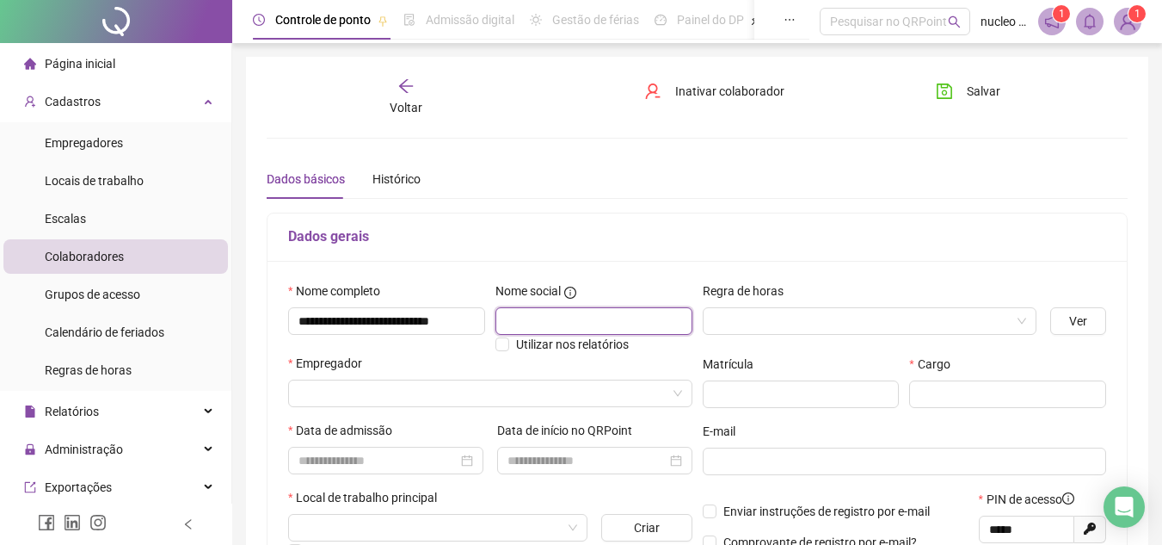
scroll to position [0, 0]
click at [552, 318] on input "text" at bounding box center [594, 321] width 197 height 28
type input "*******"
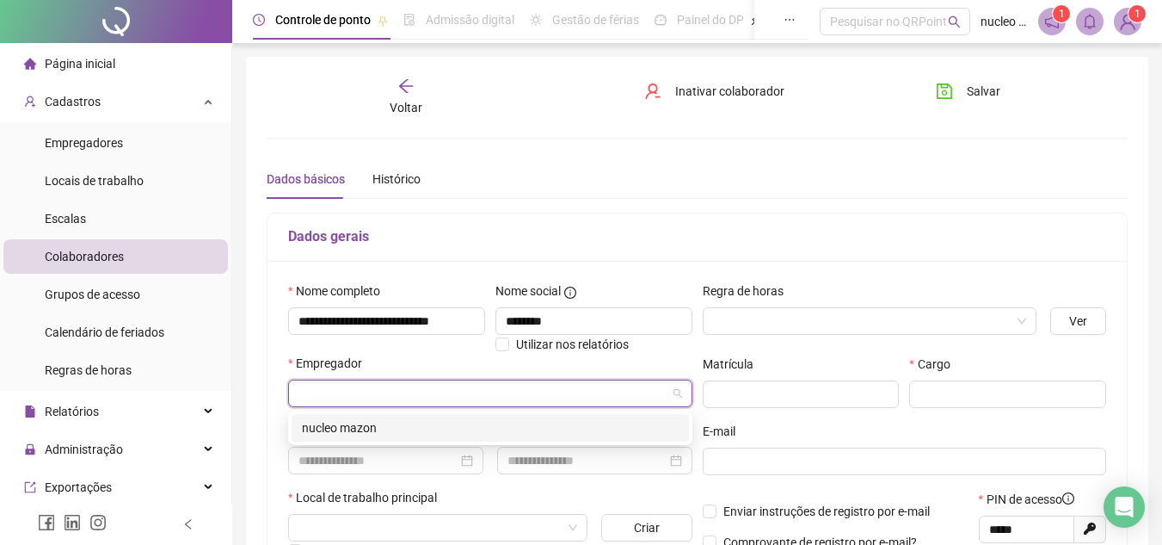
click at [398, 391] on input "search" at bounding box center [483, 393] width 368 height 26
click at [379, 423] on div "nucleo mazon" at bounding box center [490, 427] width 377 height 19
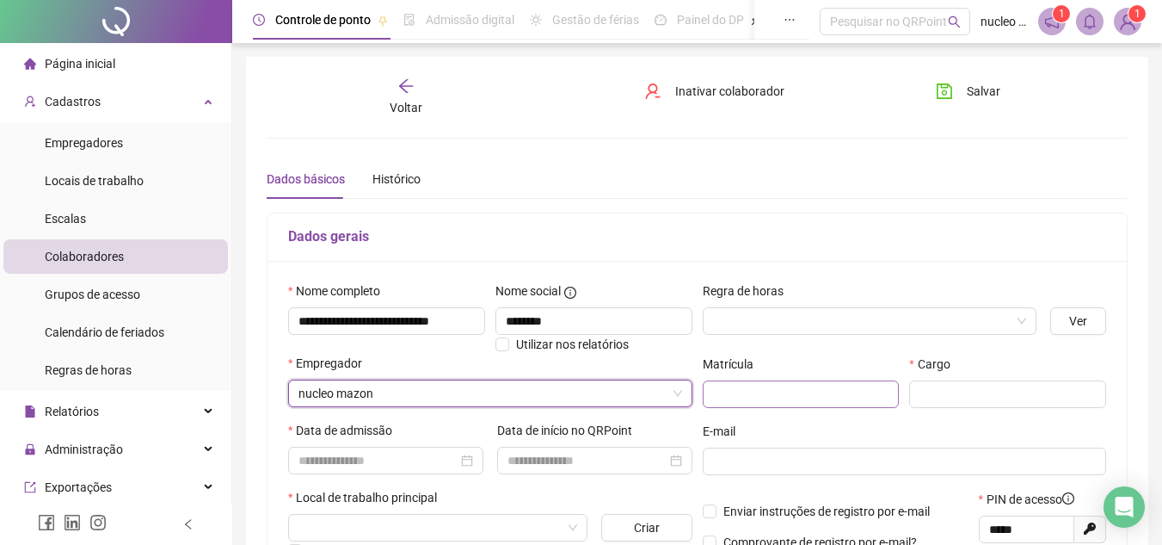
scroll to position [86, 0]
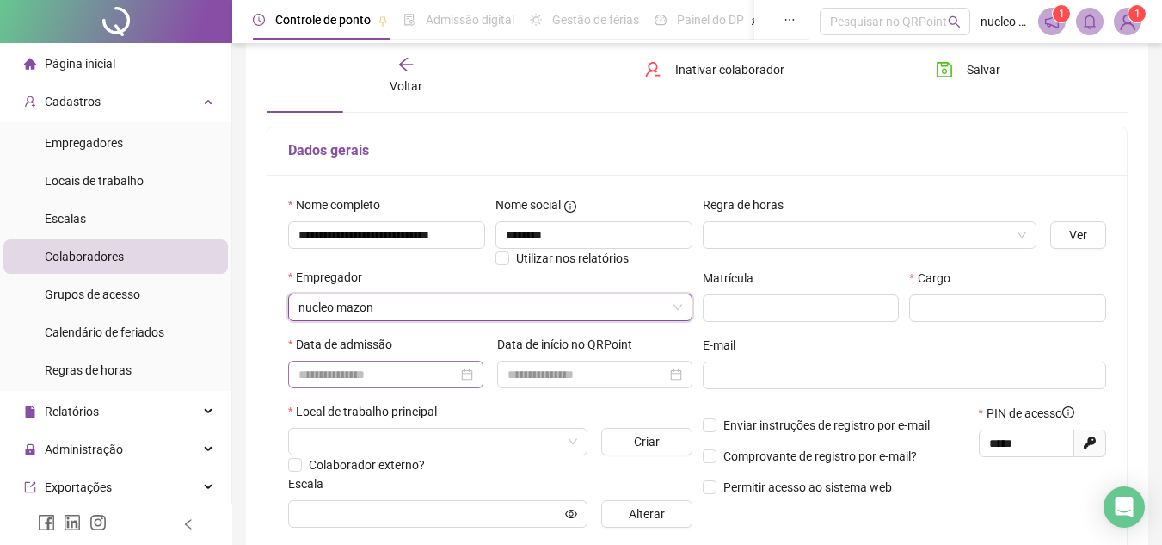
click at [465, 379] on div at bounding box center [386, 374] width 175 height 19
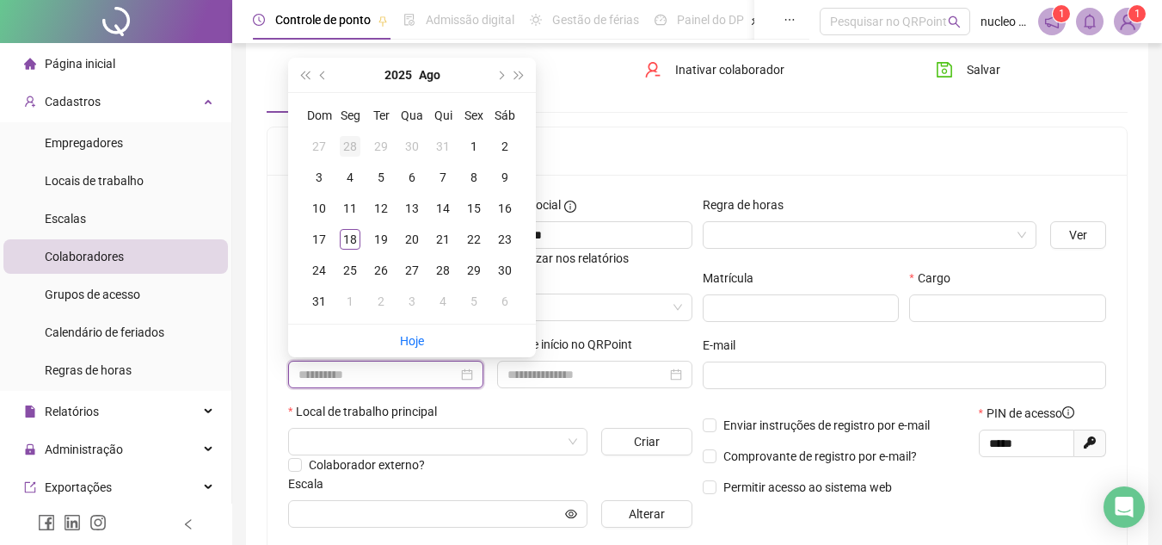
type input "**********"
click at [305, 81] on button "super-prev-year" at bounding box center [304, 75] width 19 height 34
click at [499, 76] on span "next-year" at bounding box center [500, 75] width 9 height 9
type input "**********"
click at [416, 147] on div "4" at bounding box center [412, 146] width 21 height 21
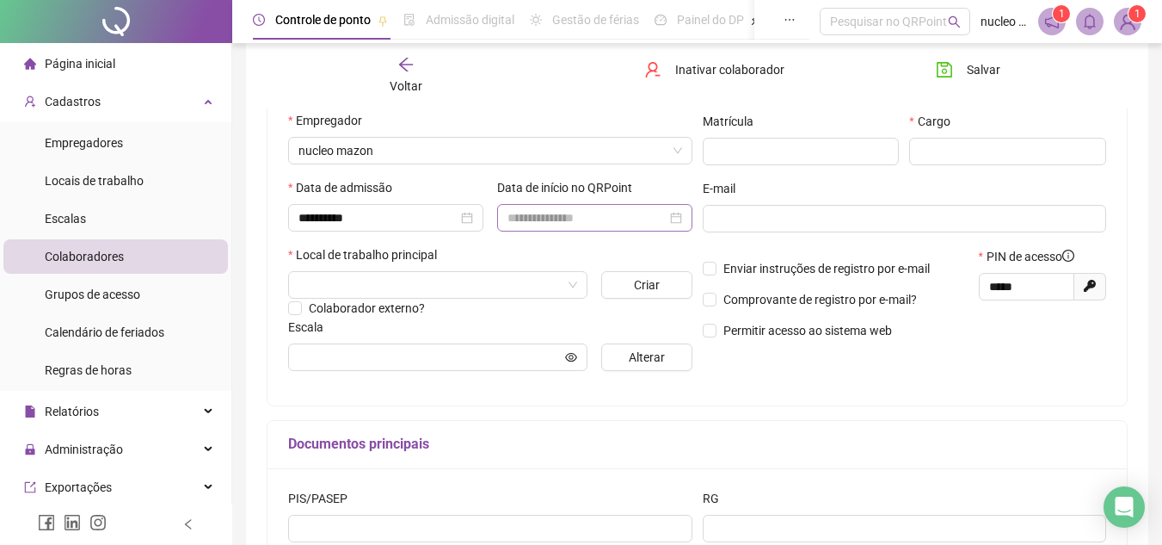
scroll to position [258, 0]
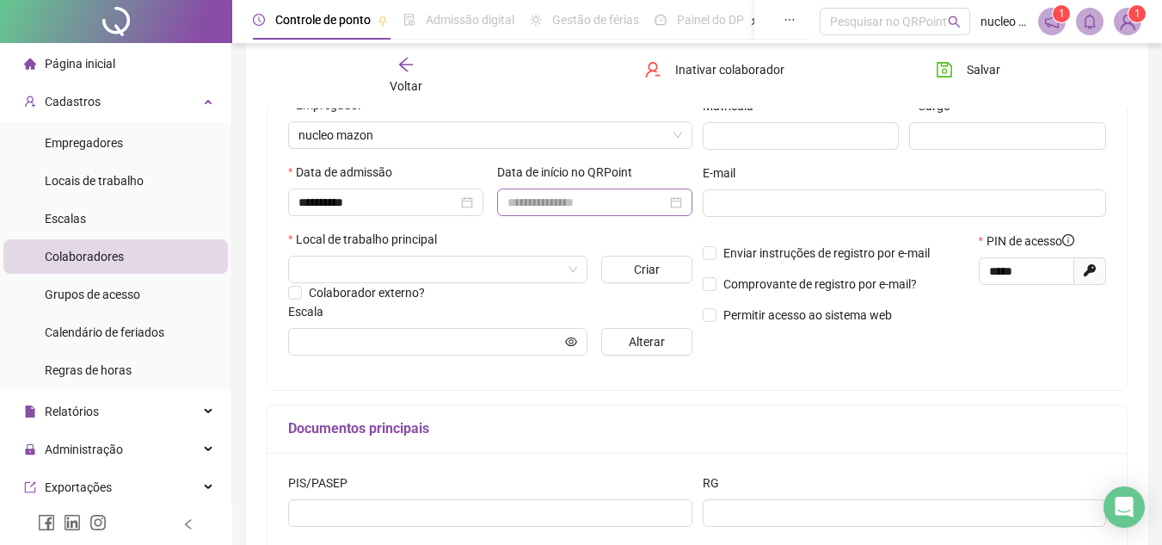
click at [680, 201] on div at bounding box center [595, 202] width 175 height 19
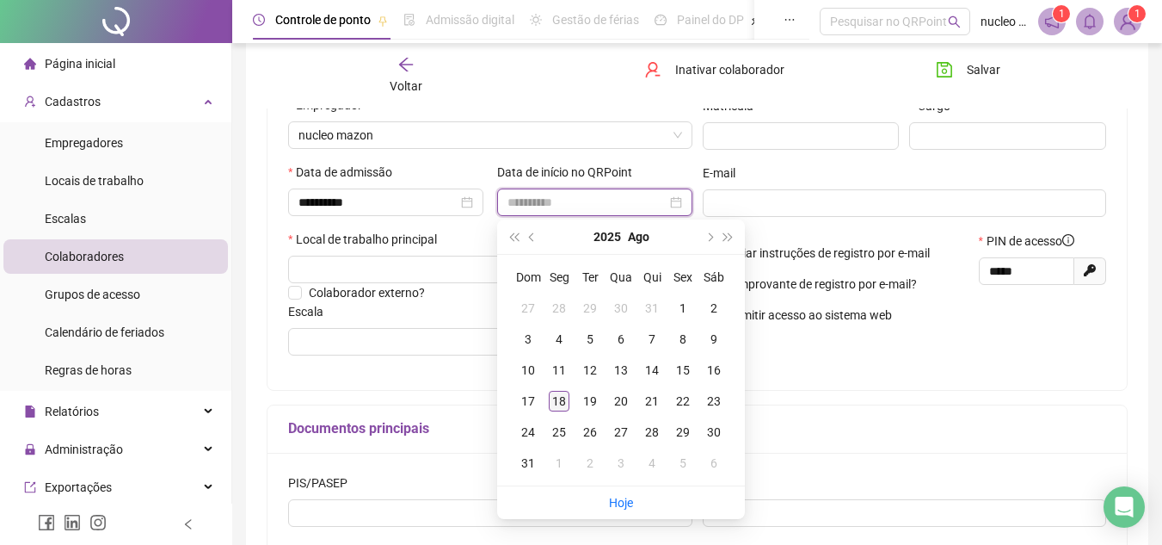
type input "**********"
click at [559, 400] on div "18" at bounding box center [559, 401] width 21 height 21
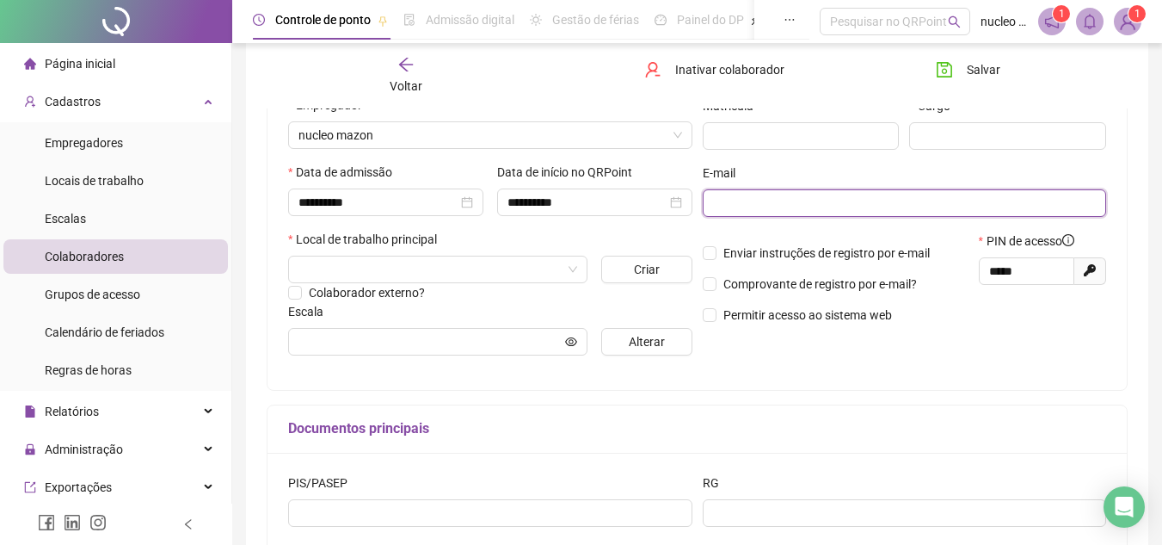
click at [745, 208] on input "text" at bounding box center [903, 203] width 380 height 19
type input "**********"
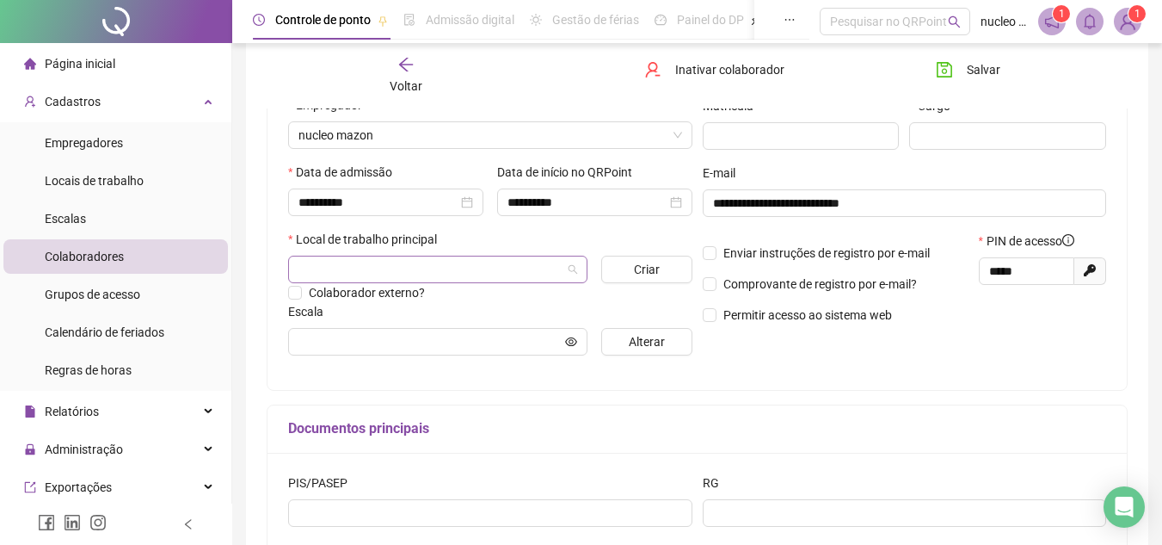
click at [324, 274] on input "search" at bounding box center [430, 269] width 263 height 26
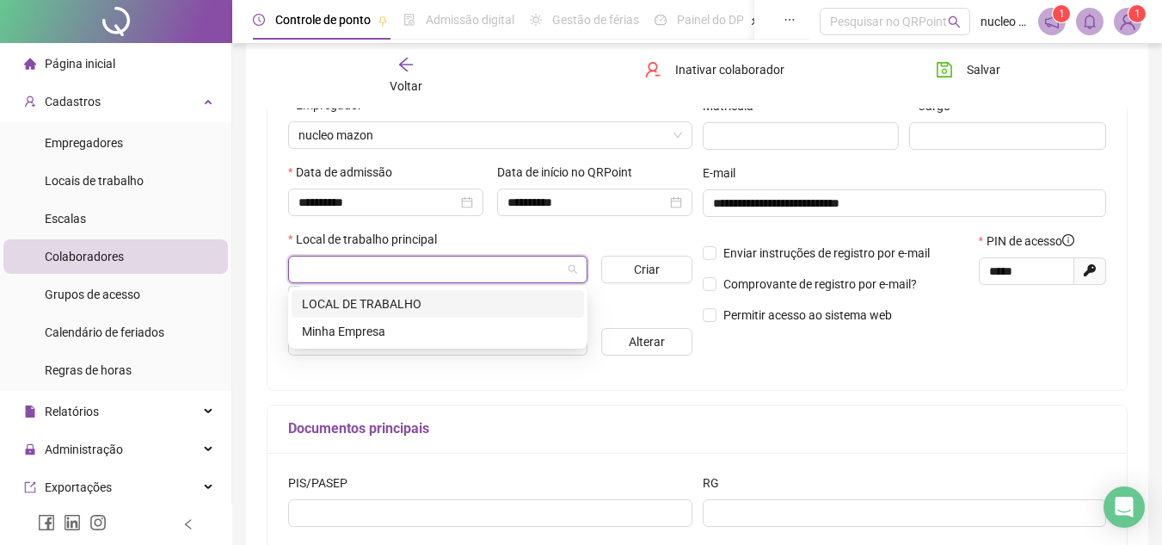
click at [331, 303] on div "LOCAL DE TRABALHO" at bounding box center [438, 303] width 272 height 19
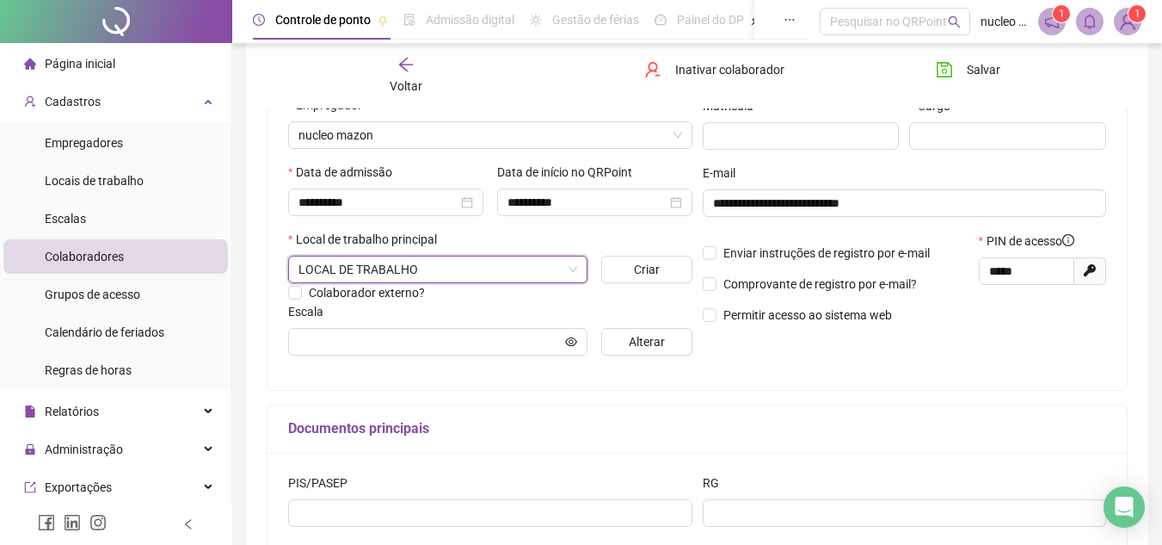
click at [489, 409] on div "Documentos principais" at bounding box center [698, 429] width 860 height 48
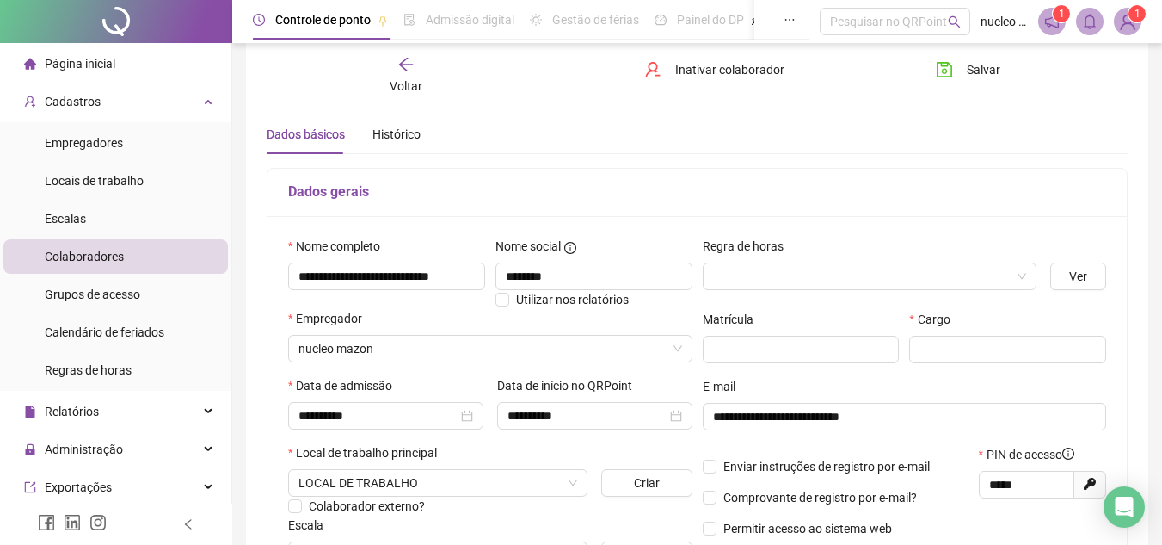
scroll to position [0, 0]
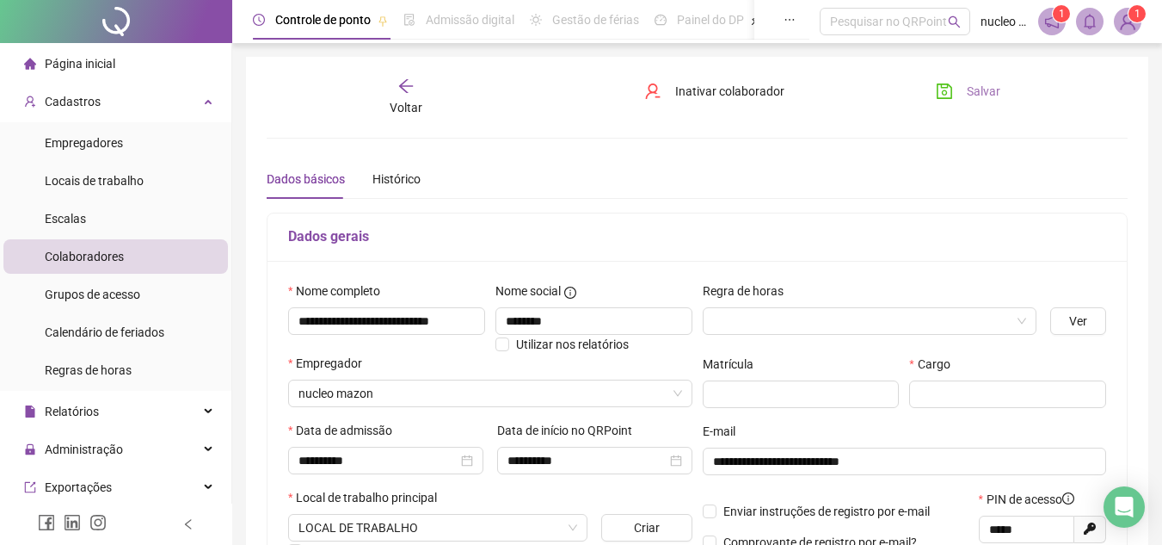
click at [973, 78] on button "Salvar" at bounding box center [968, 91] width 90 height 28
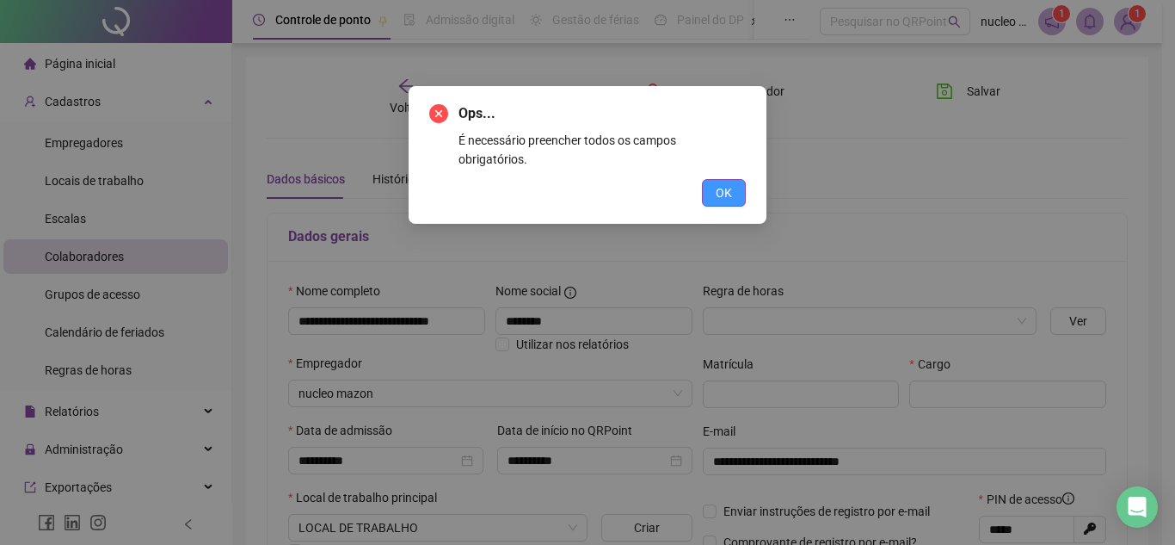
click at [718, 183] on span "OK" at bounding box center [724, 192] width 16 height 19
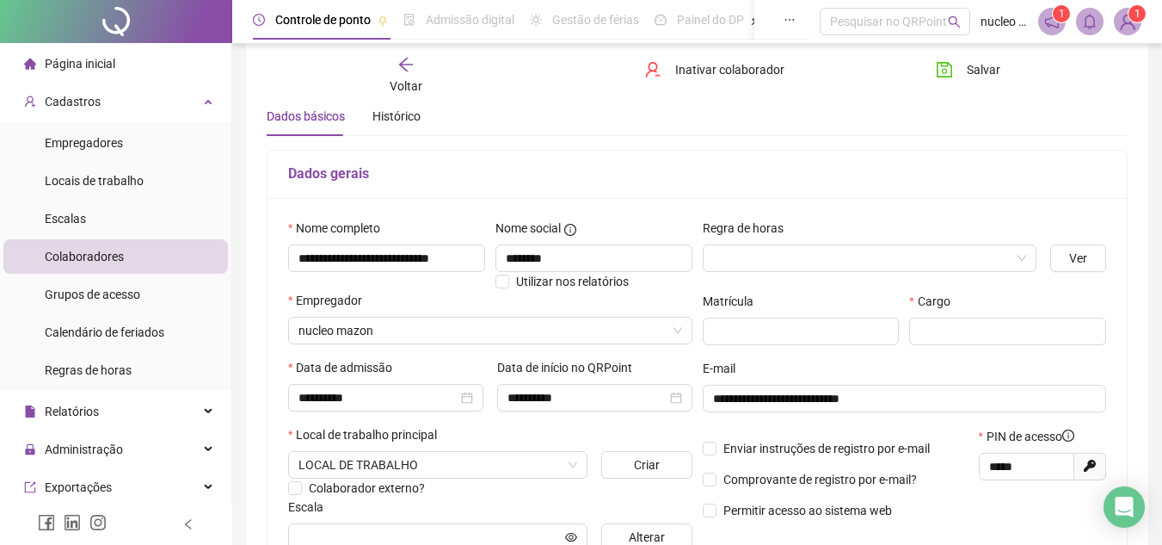
scroll to position [93, 0]
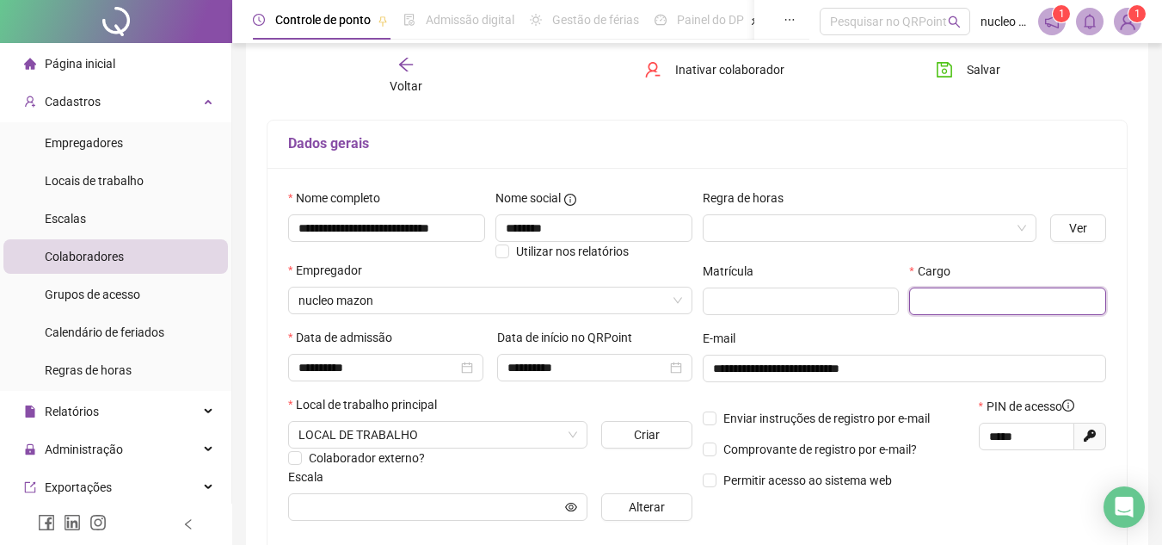
click at [945, 304] on input "text" at bounding box center [1007, 301] width 197 height 28
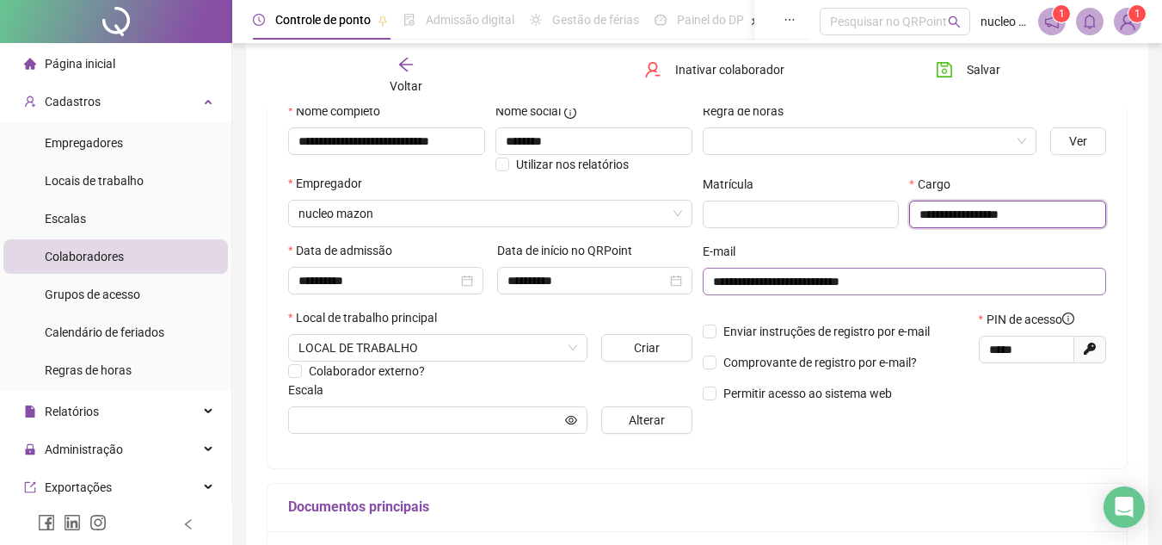
scroll to position [179, 0]
click at [1016, 218] on input "**********" at bounding box center [1007, 215] width 197 height 28
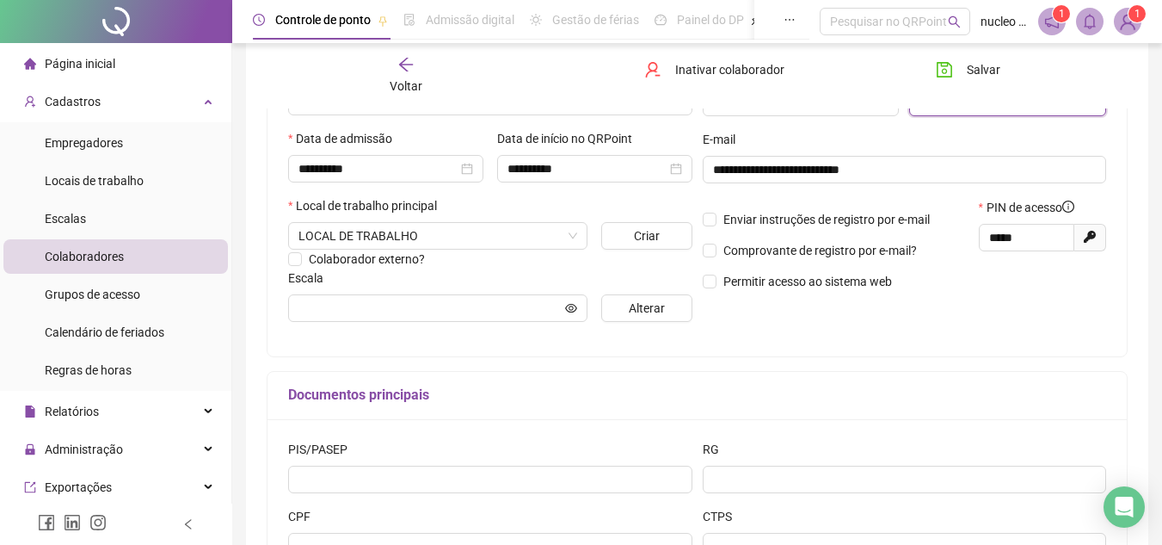
scroll to position [7, 0]
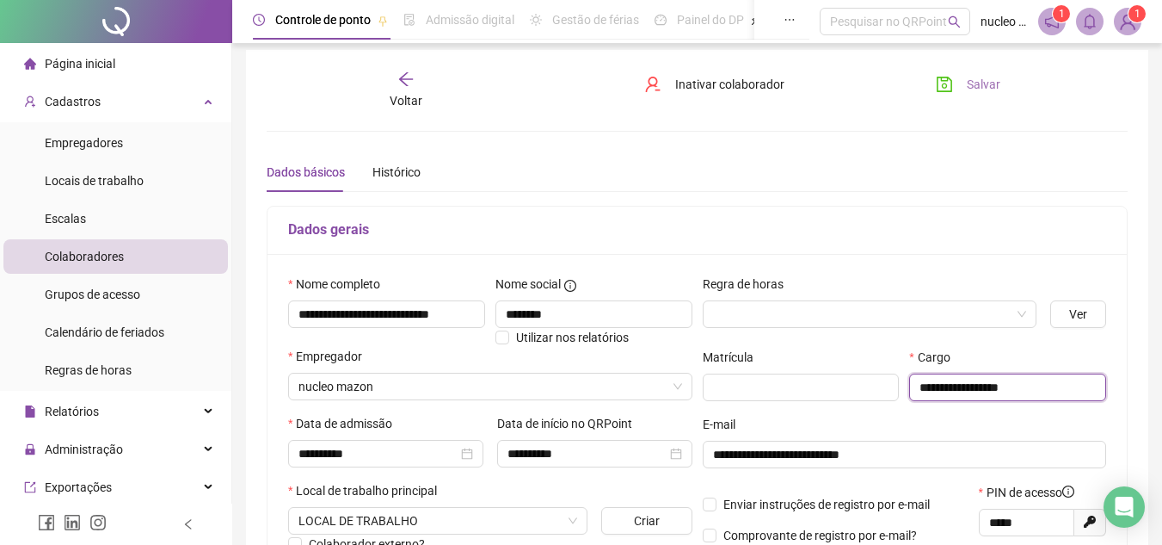
type input "**********"
click at [986, 75] on span "Salvar" at bounding box center [984, 84] width 34 height 19
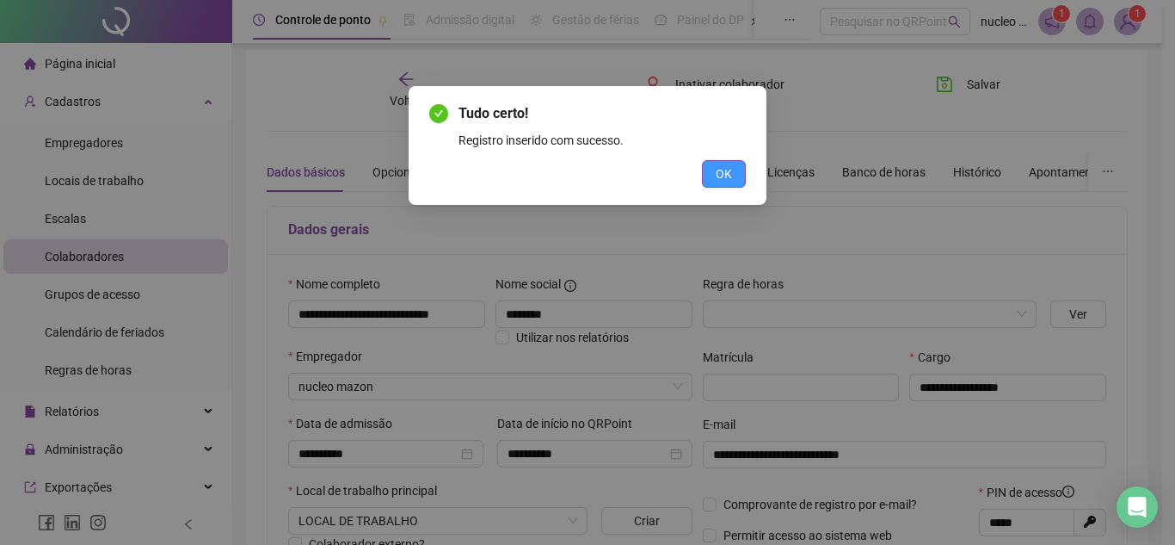
click at [721, 176] on span "OK" at bounding box center [724, 173] width 16 height 19
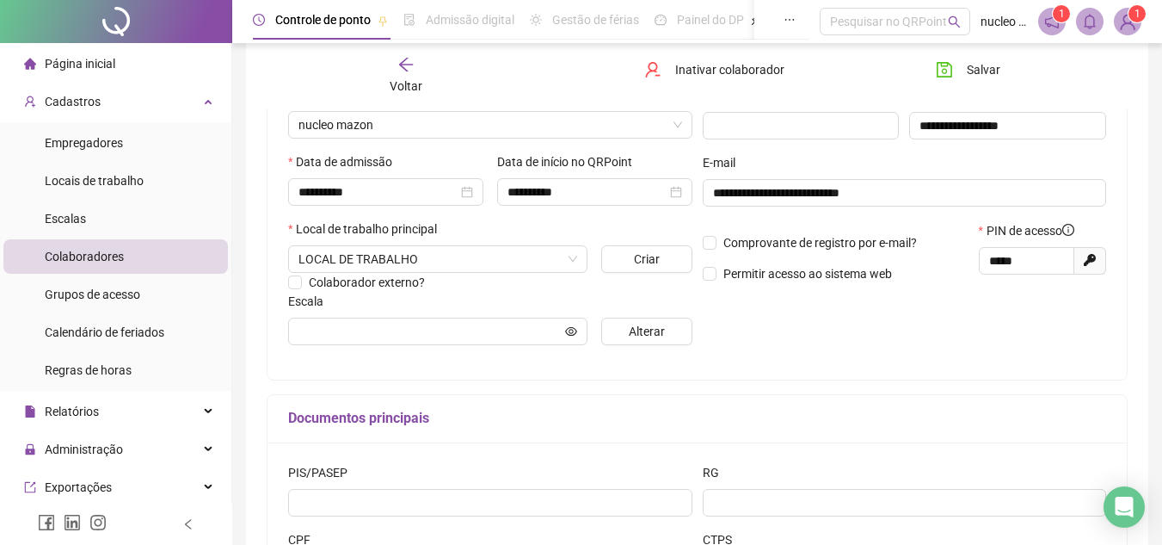
scroll to position [0, 0]
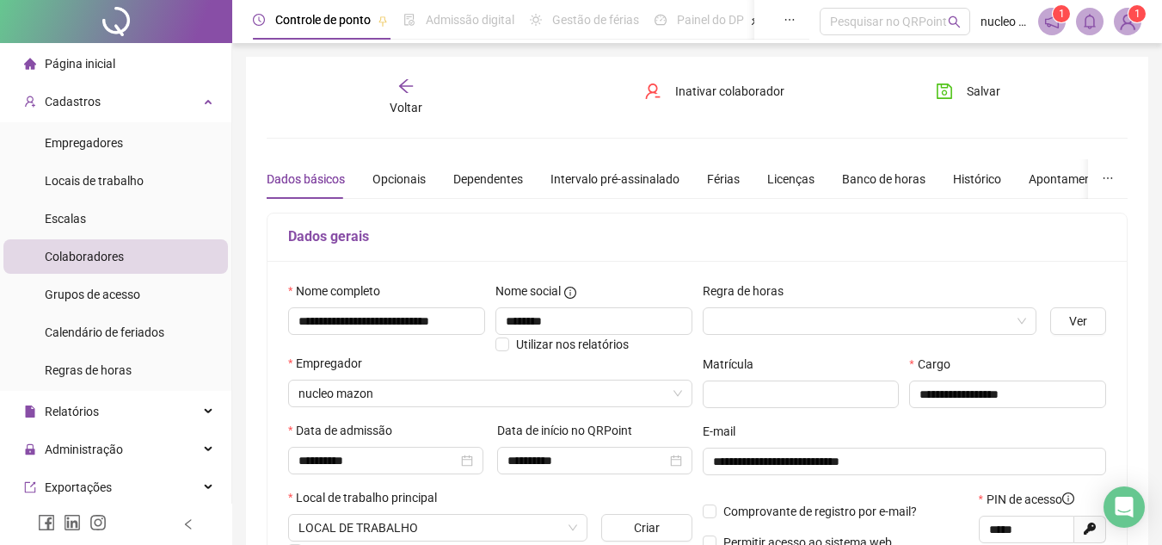
click at [415, 94] on div "Voltar" at bounding box center [406, 97] width 133 height 40
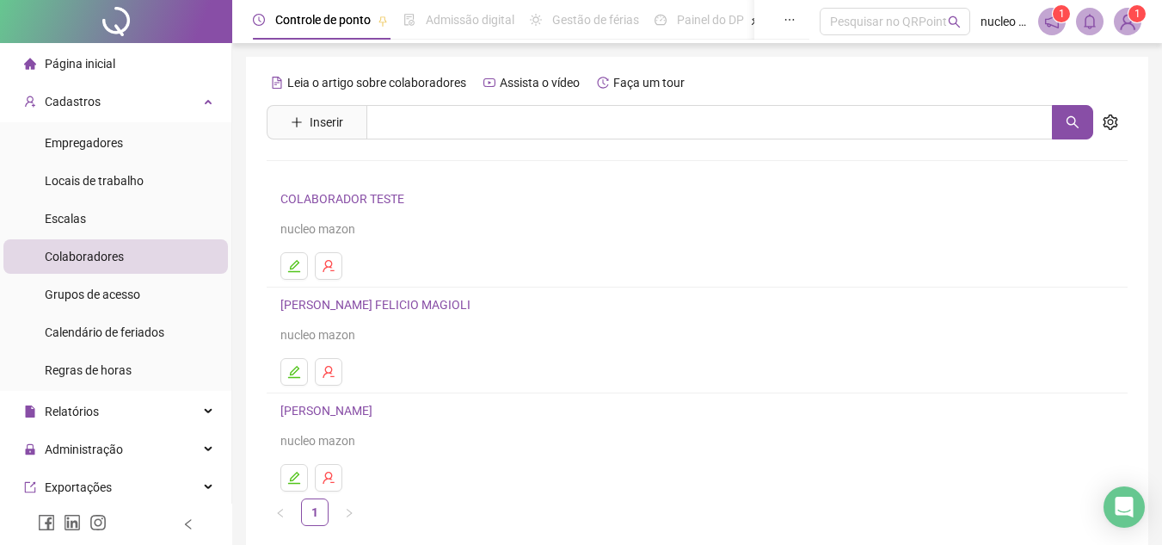
click at [735, 264] on ul at bounding box center [697, 266] width 834 height 28
click at [71, 410] on span "Relatórios" at bounding box center [72, 411] width 54 height 14
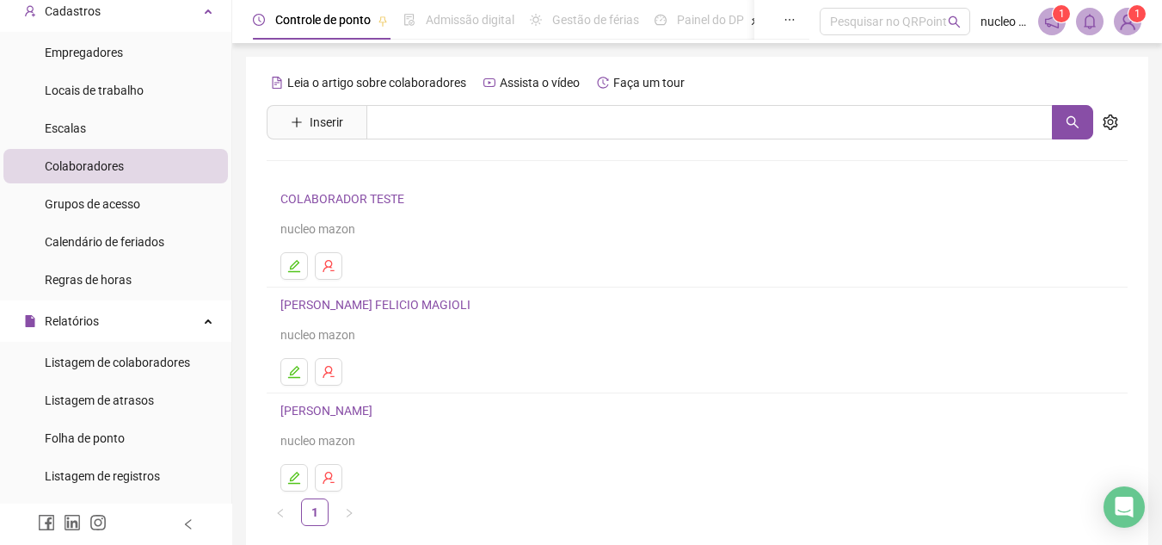
scroll to position [86, 0]
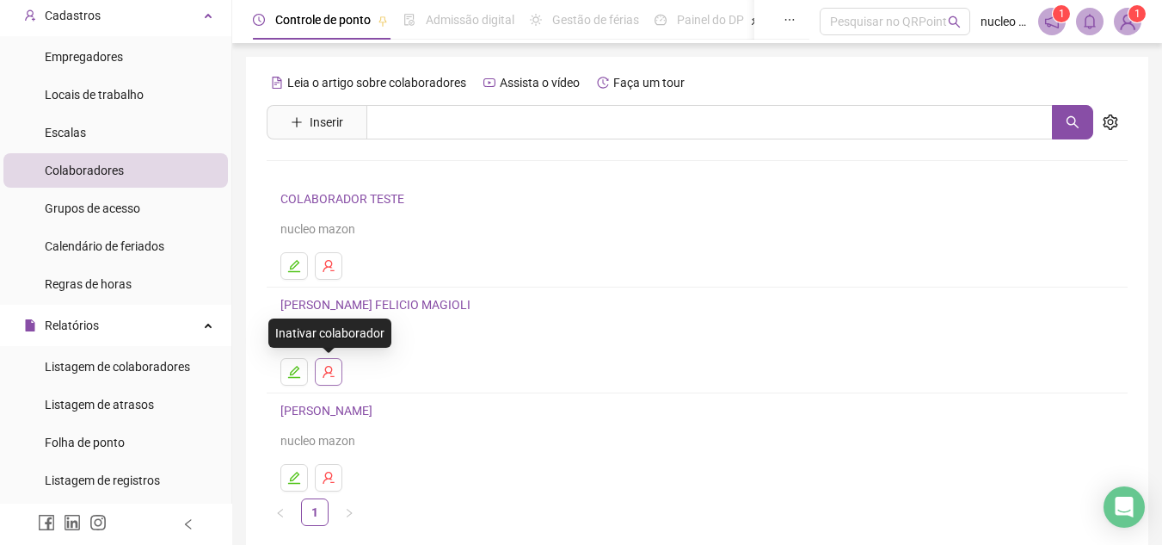
click at [327, 370] on icon "user-delete" at bounding box center [329, 372] width 14 height 14
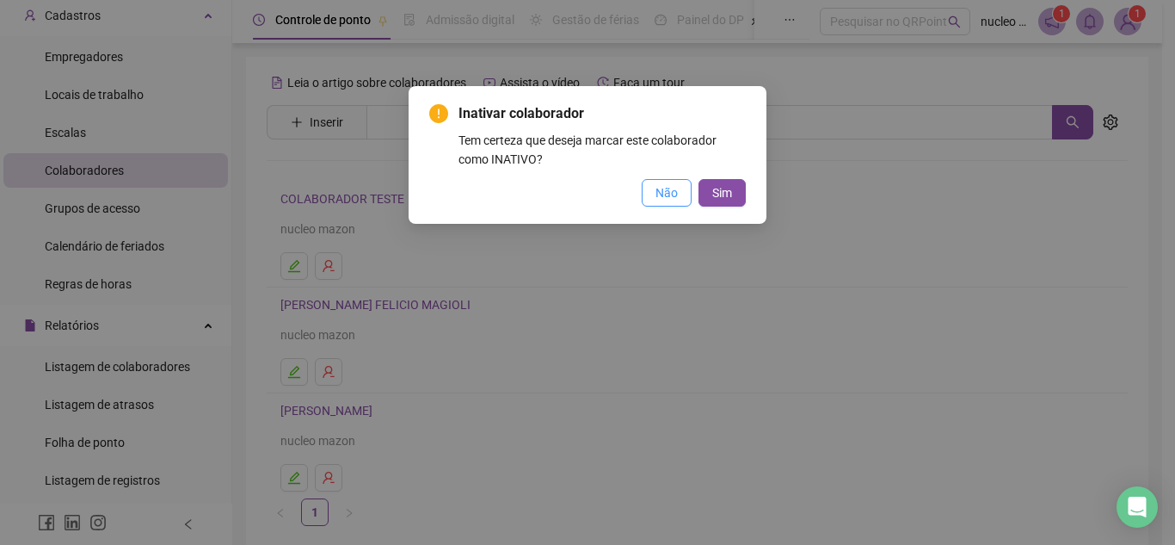
click at [678, 200] on span "Não" at bounding box center [667, 192] width 22 height 19
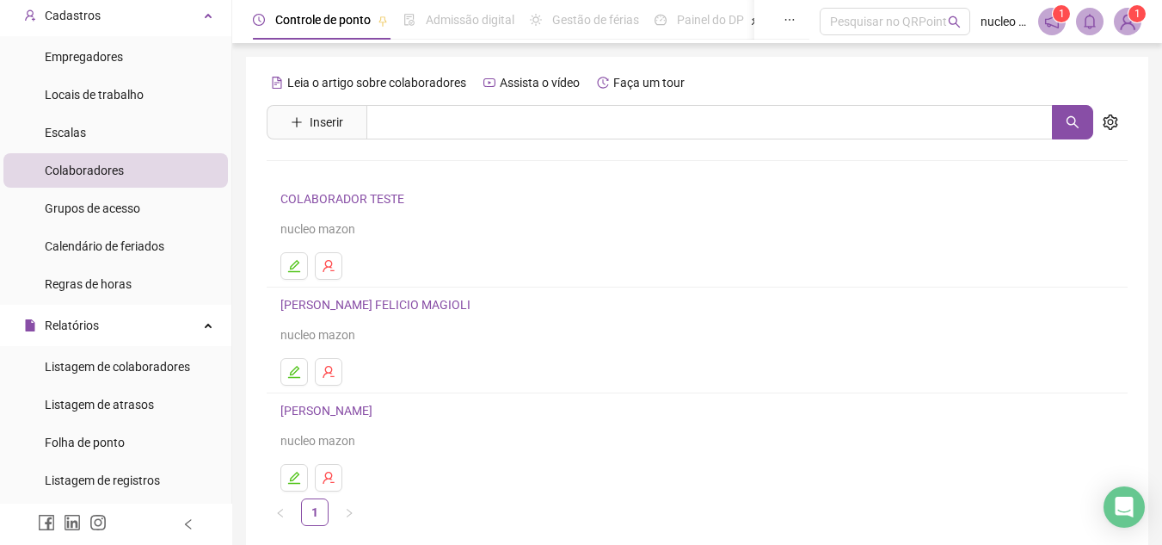
click at [366, 299] on link "STHEFANIE ALVES FELICIO MAGIOLI" at bounding box center [377, 305] width 195 height 14
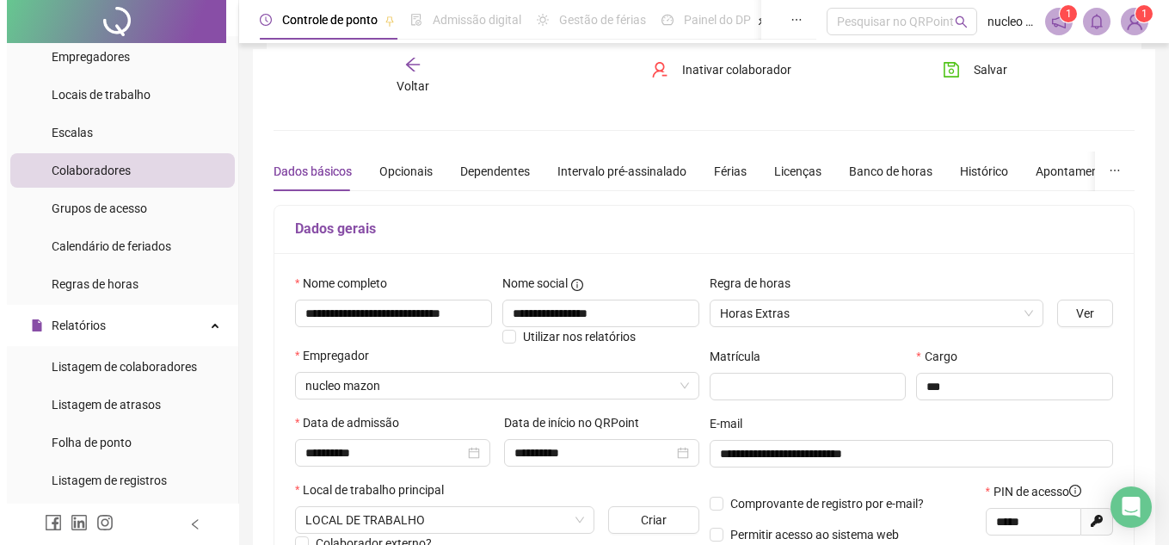
scroll to position [0, 0]
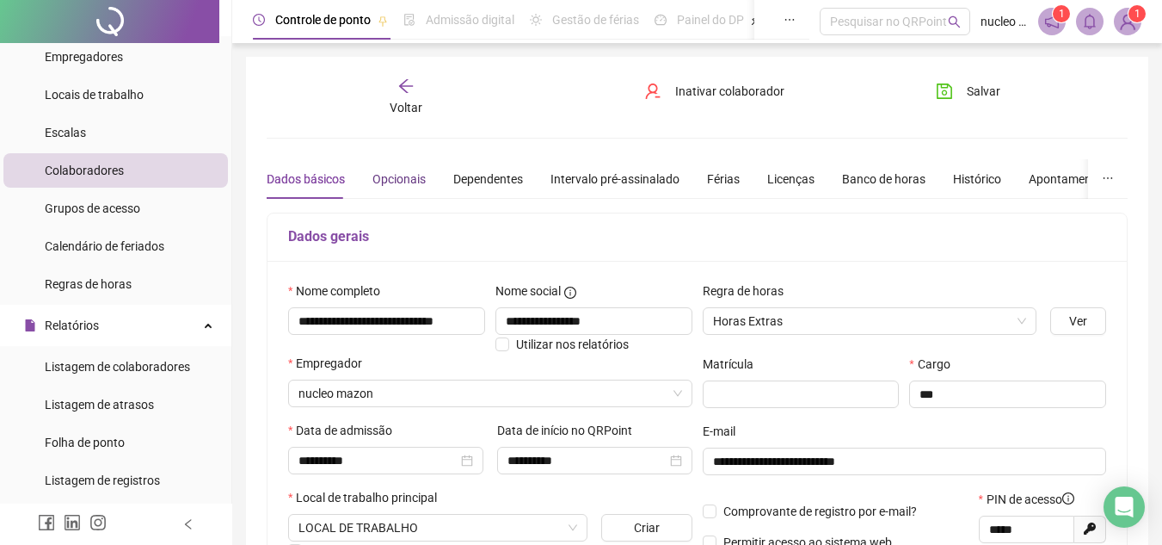
click at [399, 181] on div "Opcionais" at bounding box center [399, 179] width 53 height 19
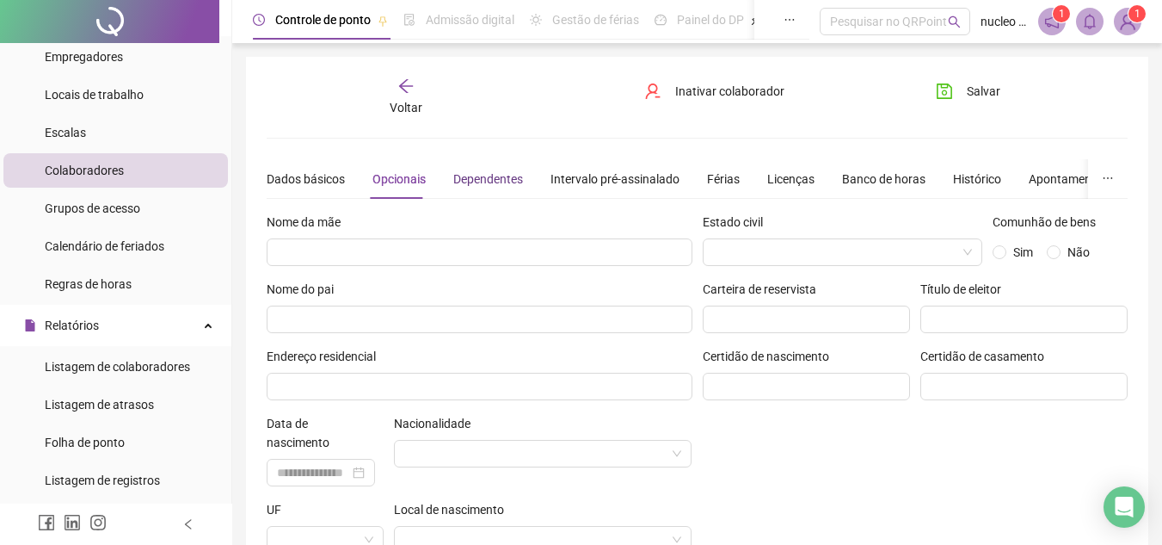
click at [453, 181] on div "Dependentes" at bounding box center [488, 179] width 70 height 19
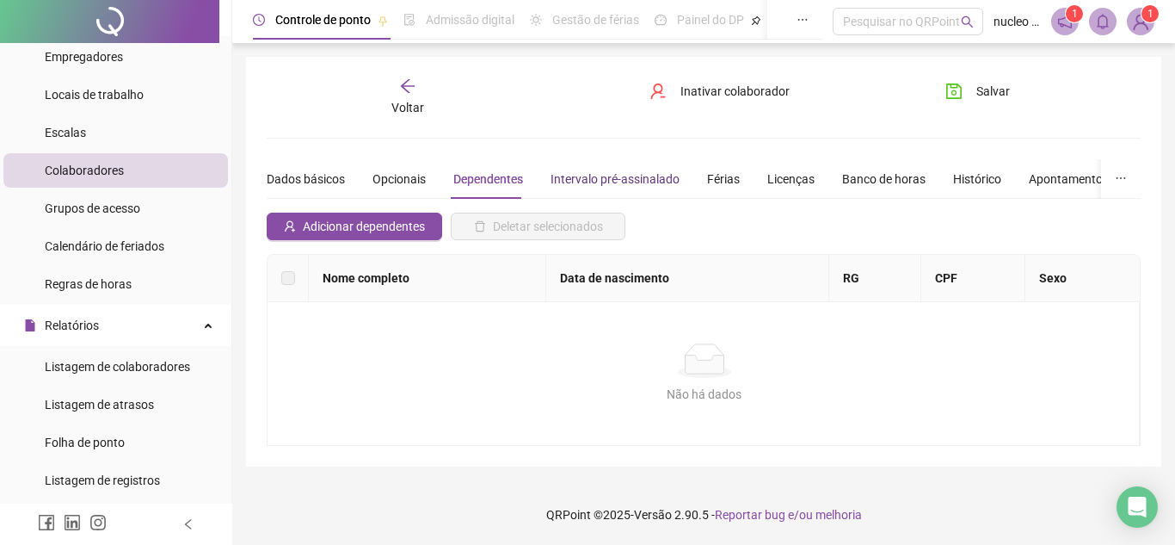
click at [613, 171] on div "Intervalo pré-assinalado" at bounding box center [615, 179] width 129 height 19
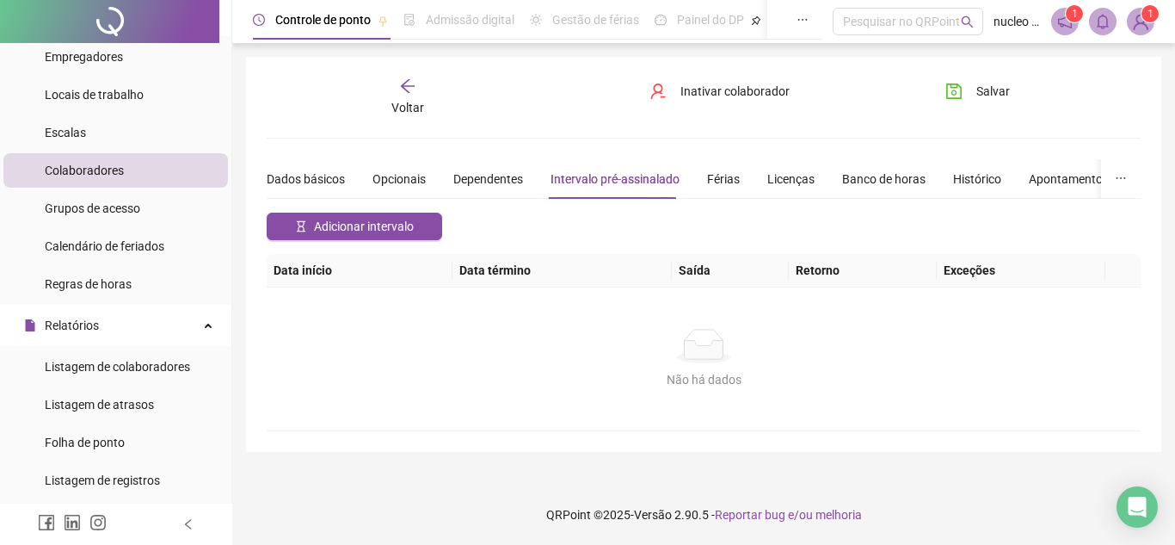
click at [739, 175] on div "Dados básicos Opcionais Dependentes Intervalo pré-assinalado Férias Licenças Ba…" at bounding box center [781, 179] width 1028 height 40
click at [727, 178] on div "Férias" at bounding box center [723, 179] width 33 height 19
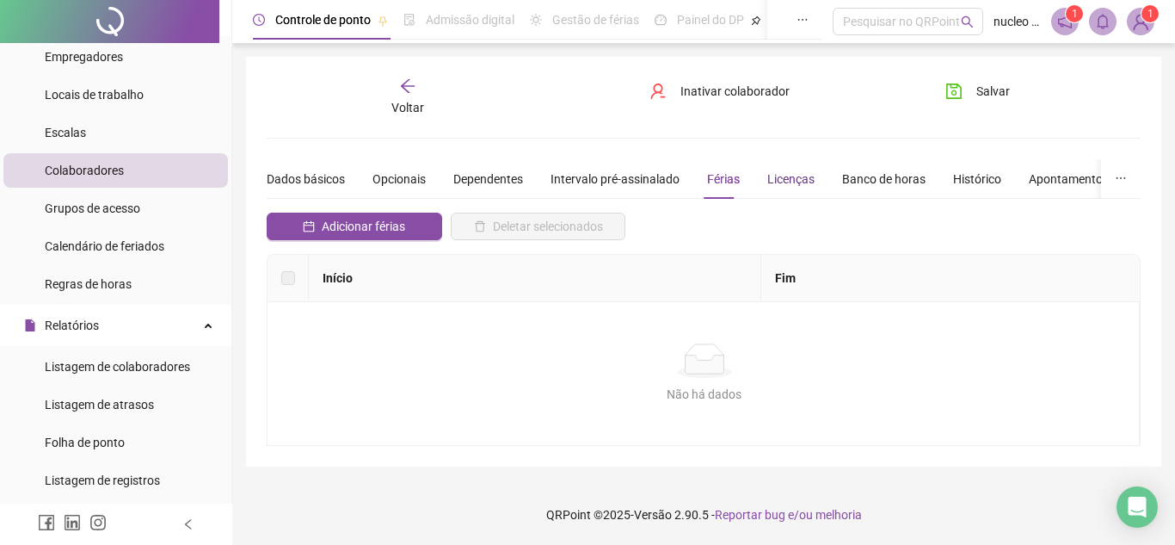
click at [776, 182] on div "Licenças" at bounding box center [790, 179] width 47 height 19
click at [849, 177] on div "Banco de horas" at bounding box center [883, 179] width 83 height 19
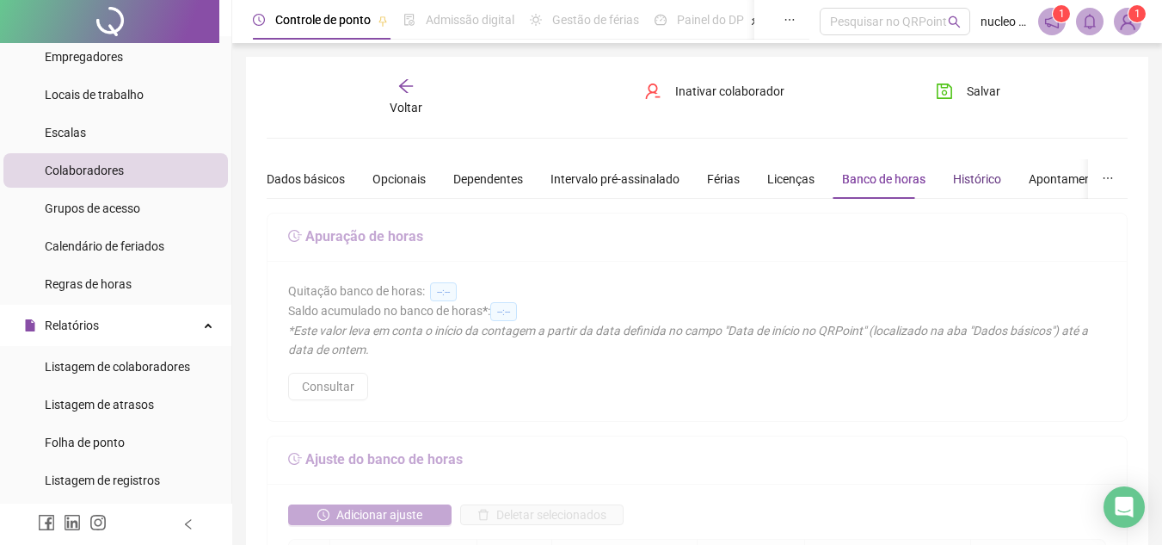
click at [953, 179] on div "Histórico" at bounding box center [977, 179] width 48 height 19
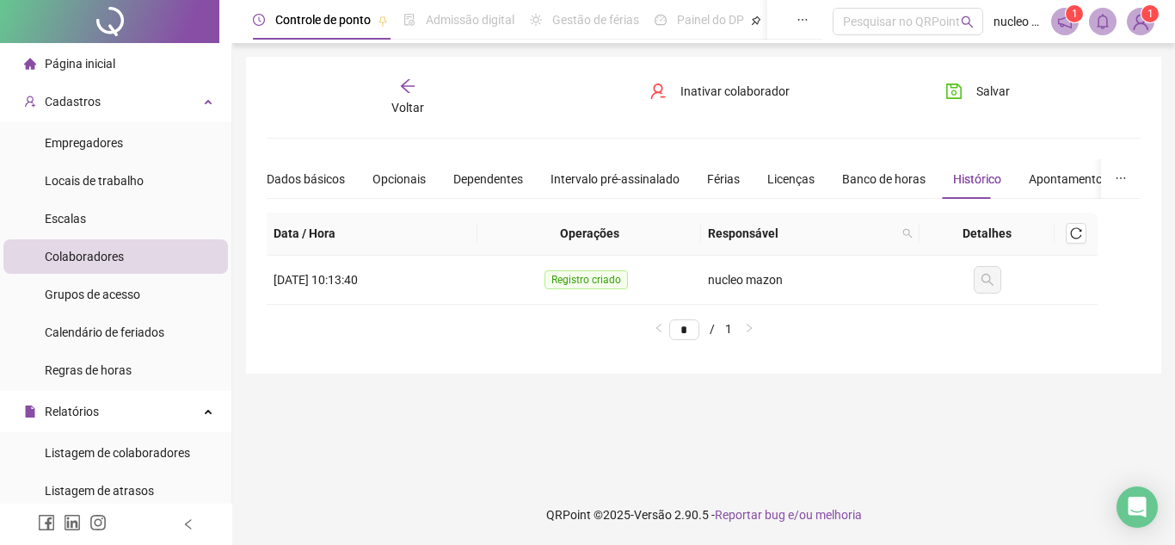
click at [82, 47] on div "Página inicial" at bounding box center [69, 63] width 91 height 34
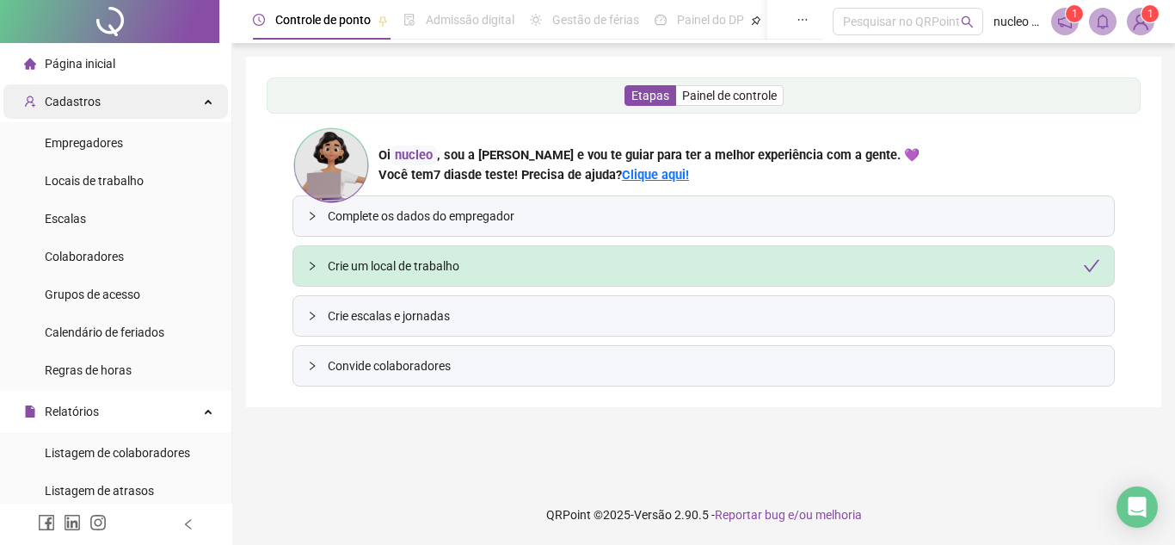
click at [102, 101] on div "Cadastros" at bounding box center [115, 101] width 225 height 34
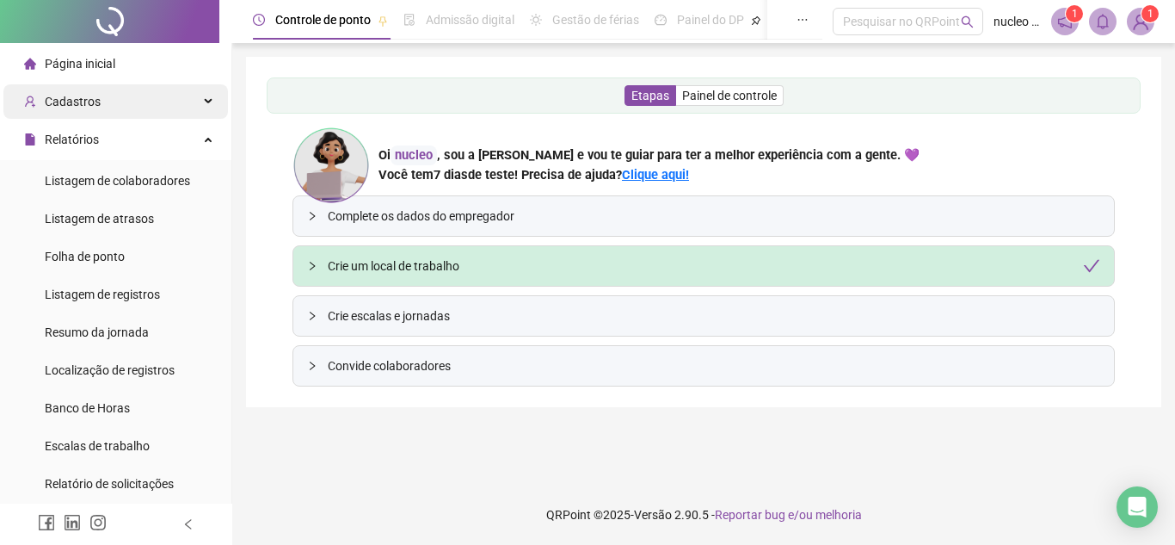
click at [101, 102] on div "Cadastros" at bounding box center [115, 101] width 225 height 34
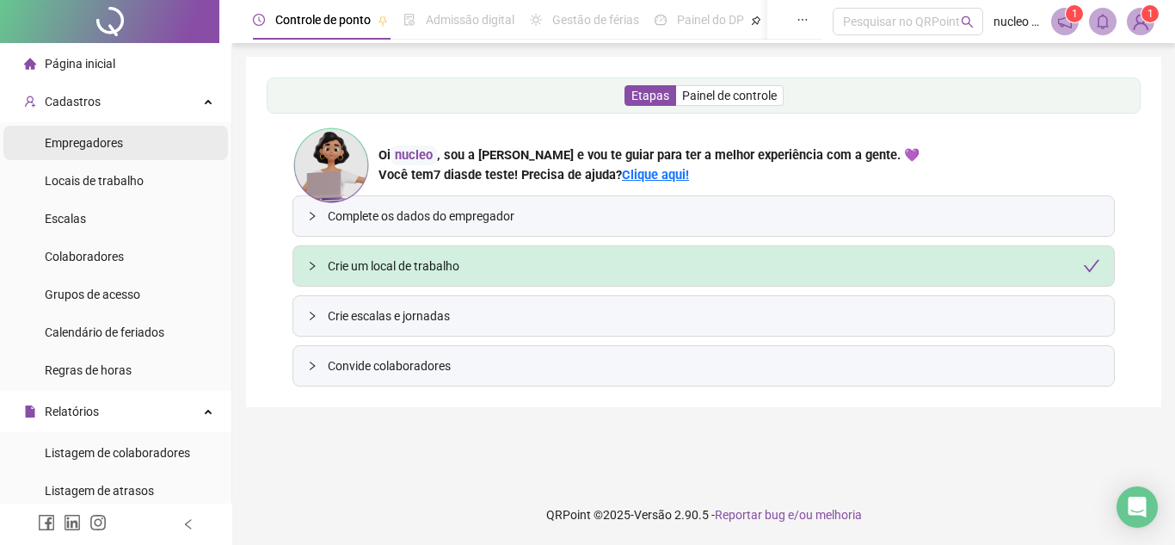
click at [101, 149] on span "Empregadores" at bounding box center [84, 143] width 78 height 14
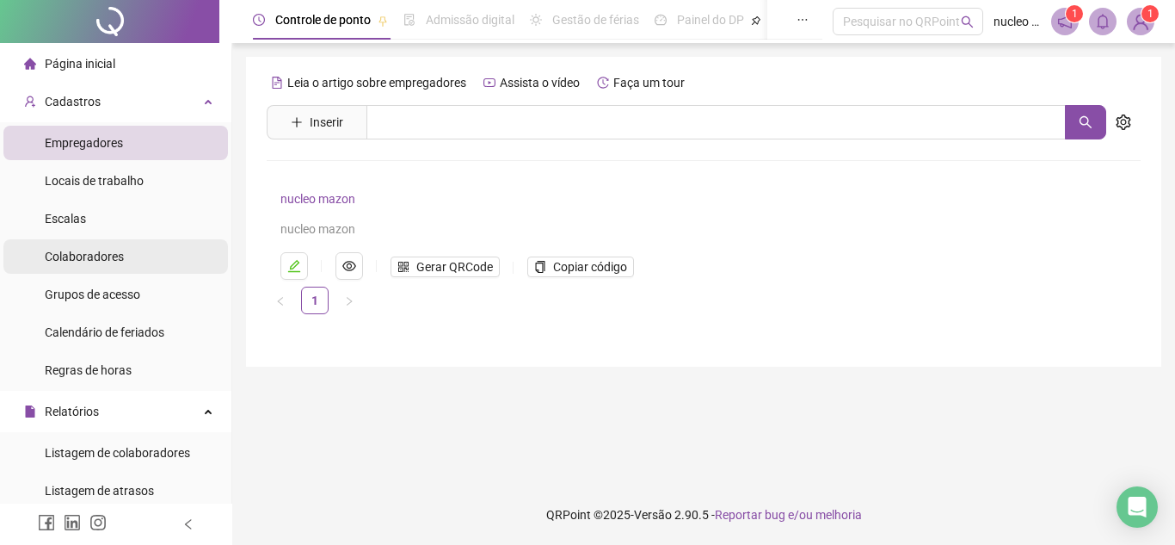
click at [88, 259] on span "Colaboradores" at bounding box center [84, 257] width 79 height 14
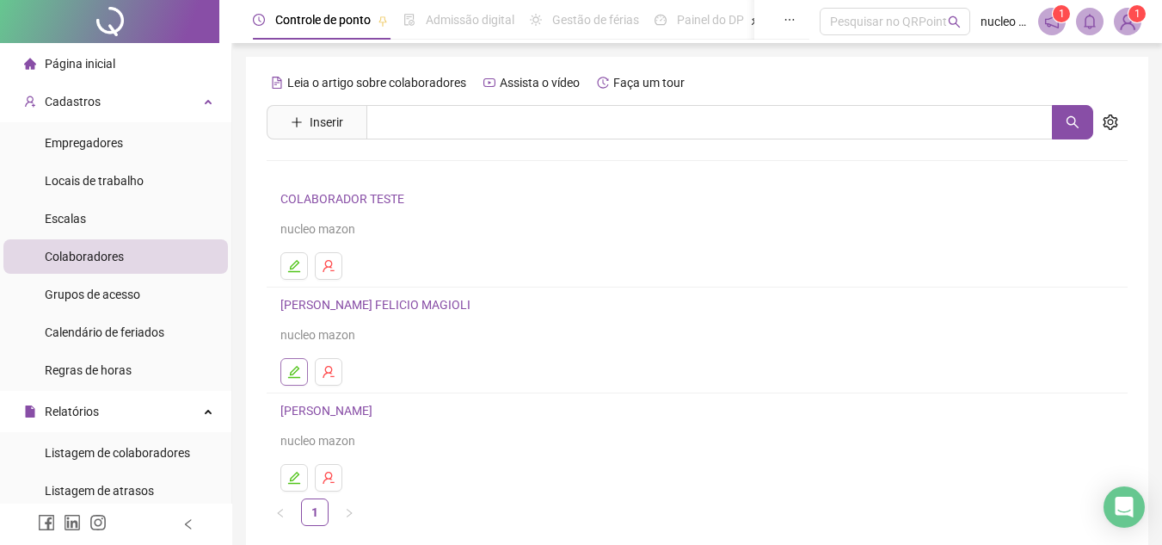
click at [298, 371] on icon "edit" at bounding box center [294, 372] width 14 height 14
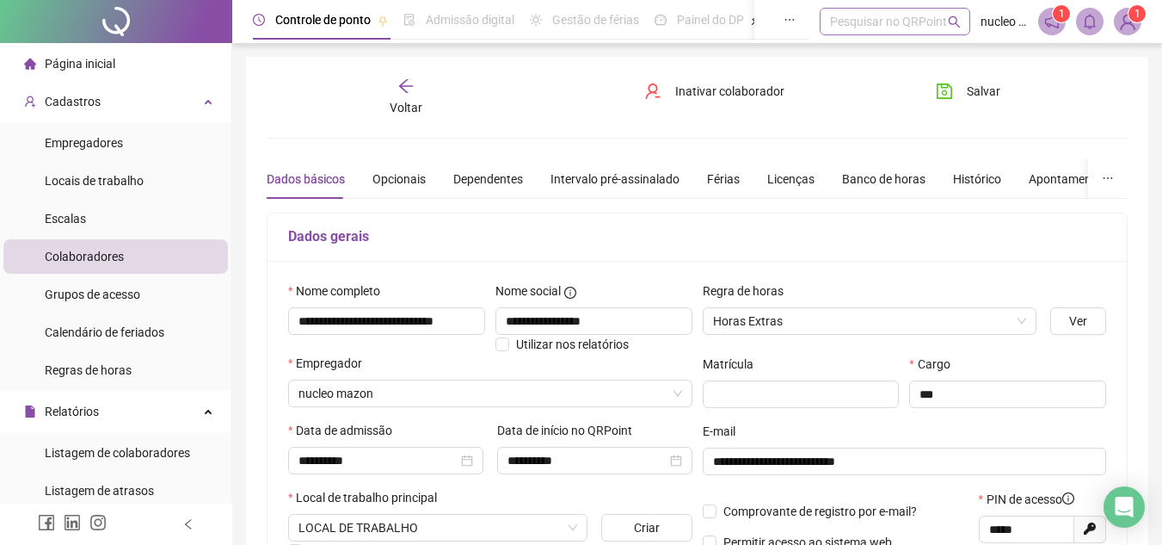
click at [903, 25] on div "Pesquisar no QRPoint" at bounding box center [895, 22] width 151 height 28
click at [186, 103] on div "Cadastros" at bounding box center [115, 101] width 225 height 34
click at [299, 129] on div "**********" at bounding box center [697, 482] width 861 height 810
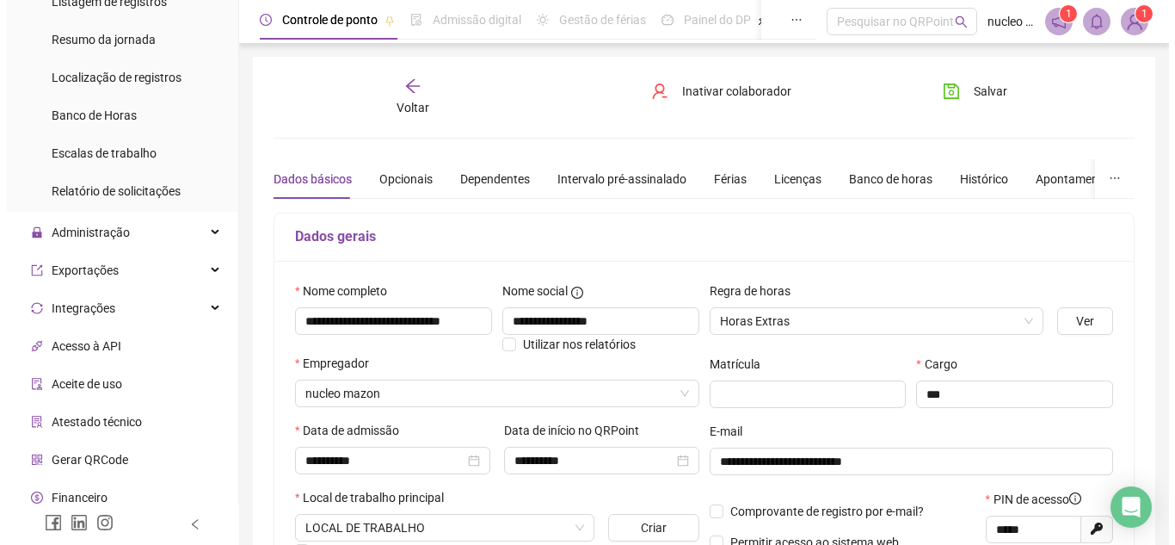
scroll to position [613, 0]
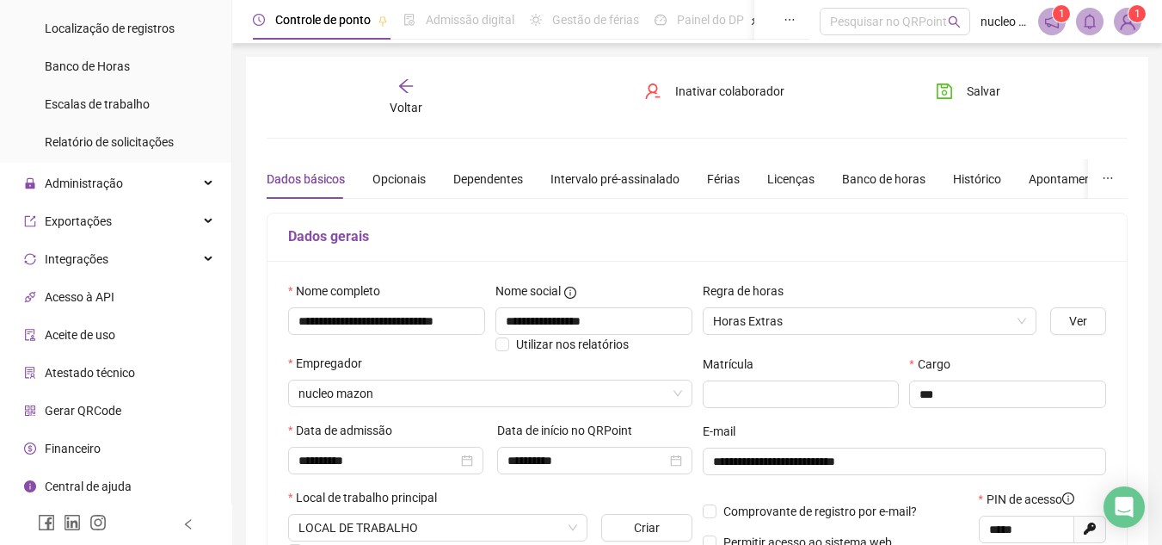
click at [121, 407] on li "Gerar QRCode" at bounding box center [115, 410] width 225 height 34
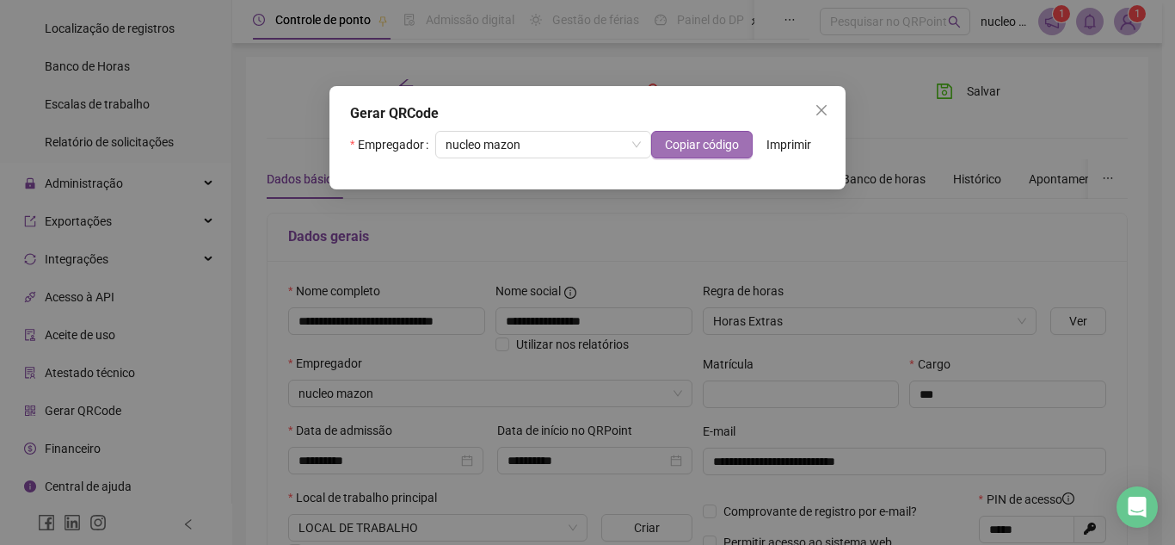
click at [719, 147] on span "Copiar código" at bounding box center [702, 144] width 74 height 19
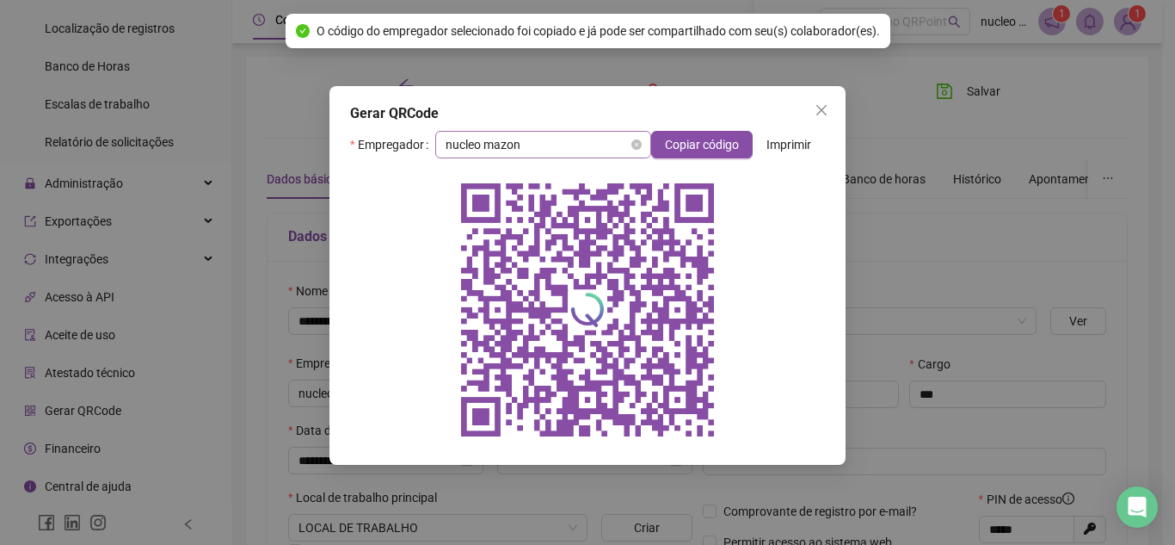
click at [621, 143] on span "nucleo mazon" at bounding box center [543, 145] width 195 height 26
click at [790, 211] on div at bounding box center [587, 309] width 475 height 275
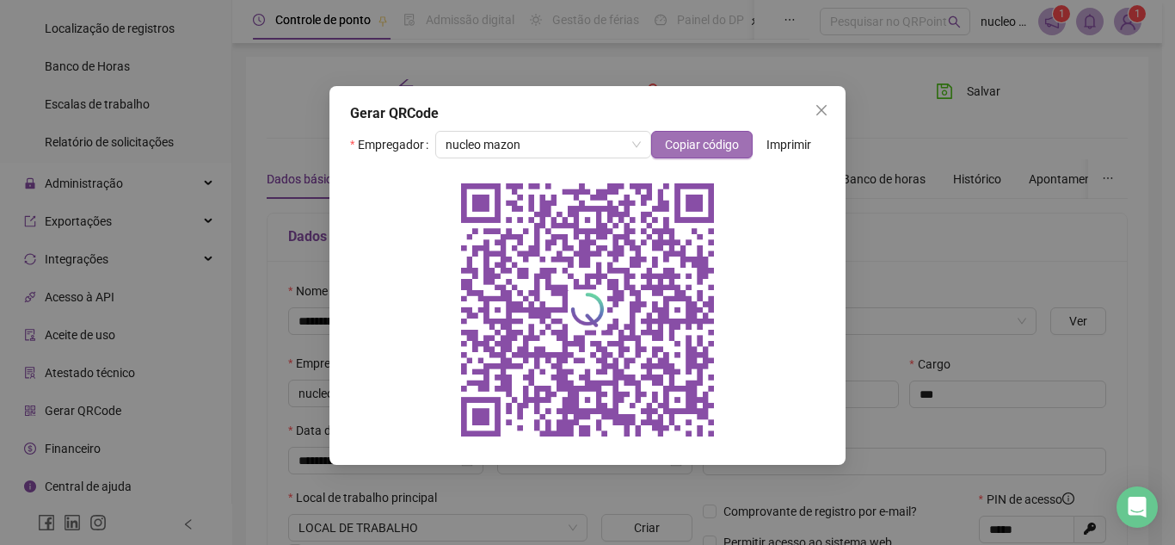
click at [706, 151] on span "Copiar código" at bounding box center [702, 144] width 74 height 19
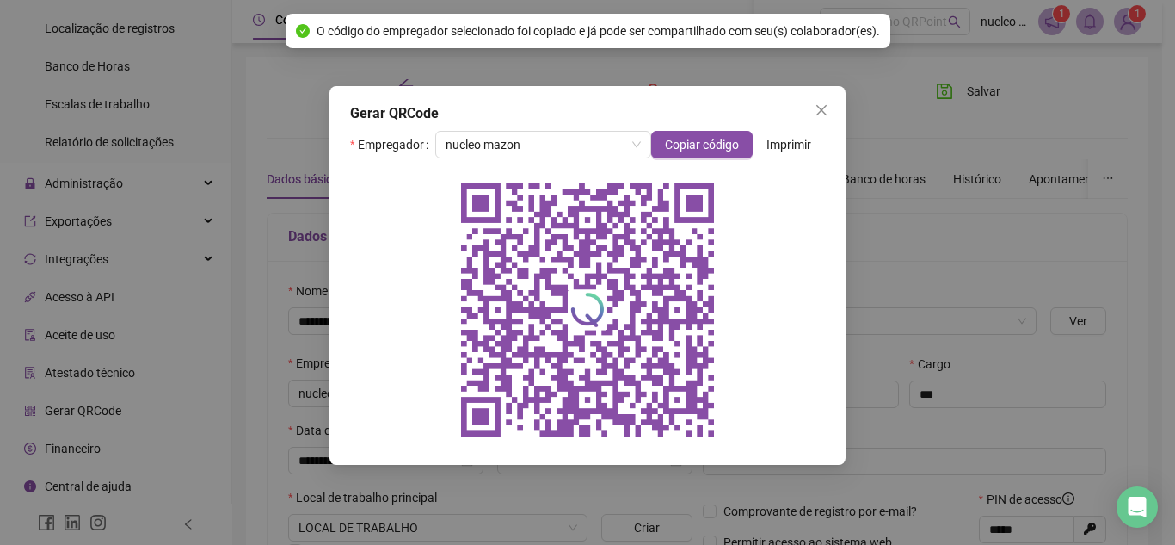
click at [795, 150] on span "Imprimir" at bounding box center [789, 144] width 45 height 19
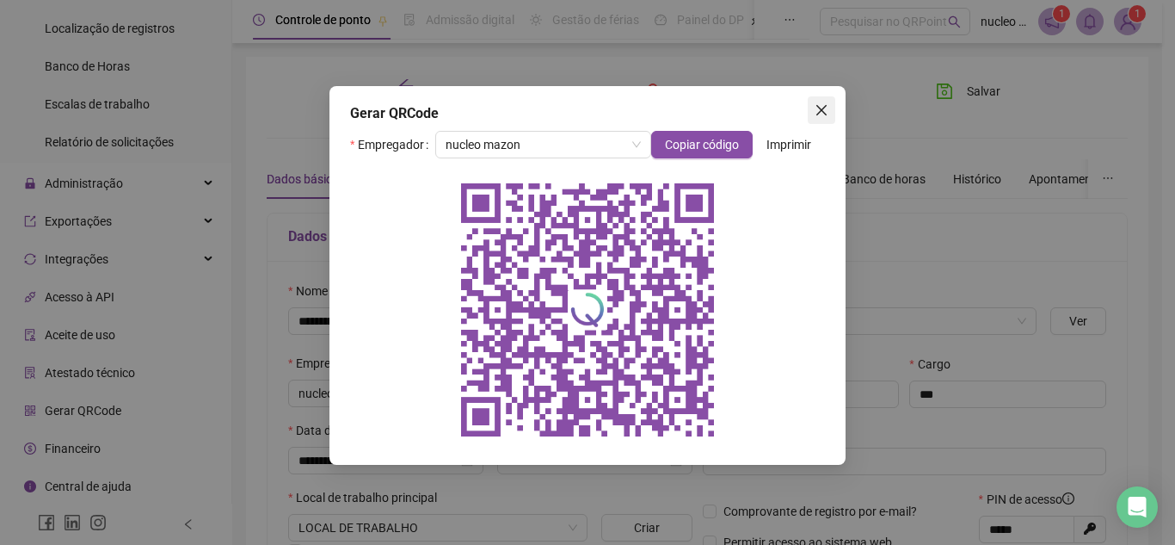
click at [823, 111] on icon "close" at bounding box center [822, 110] width 10 height 10
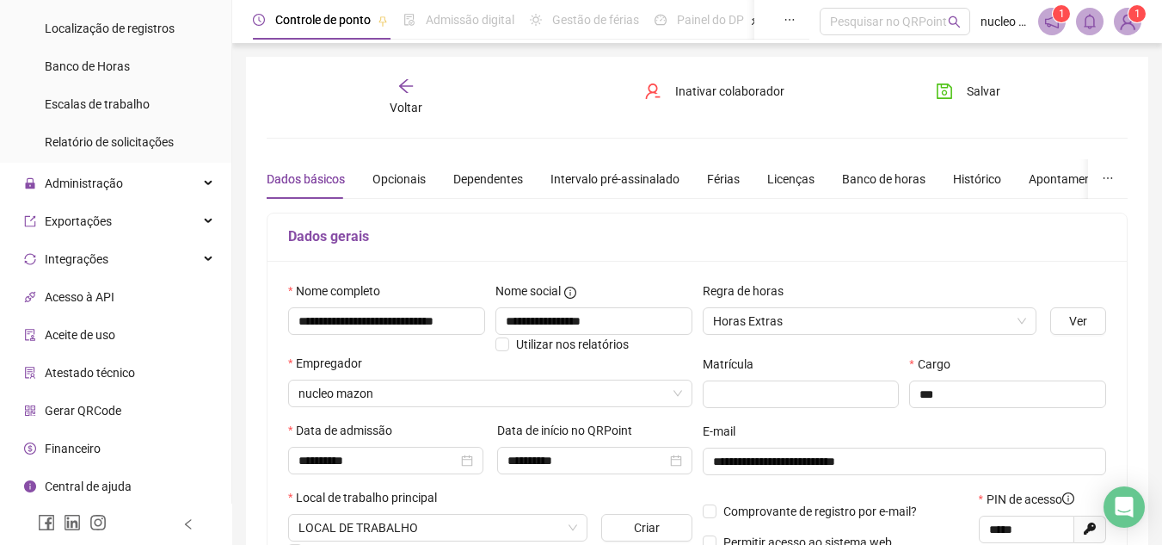
click at [97, 409] on span "Gerar QRCode" at bounding box center [83, 411] width 77 height 14
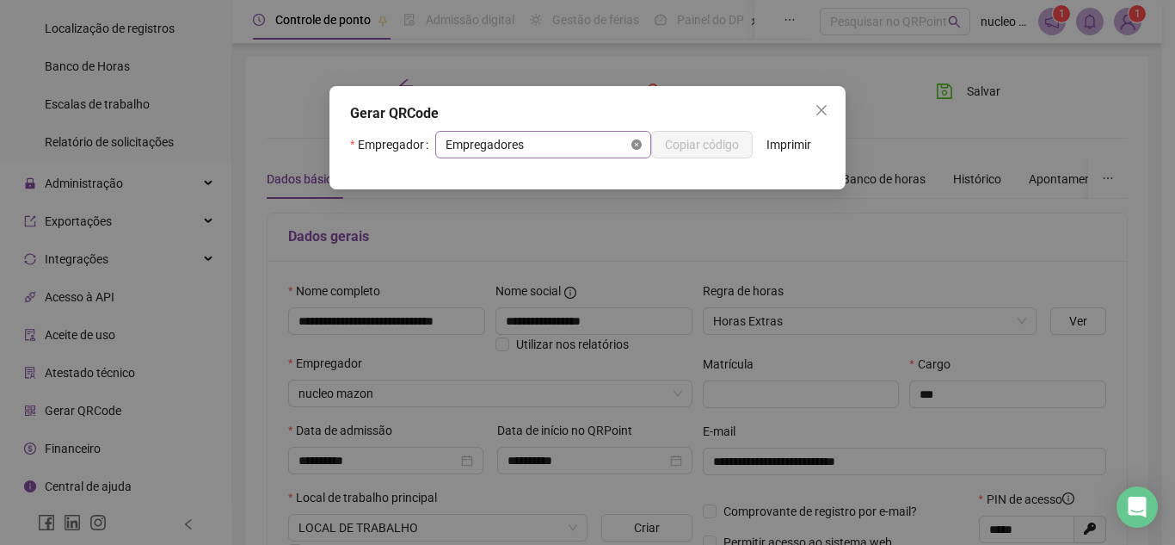
click at [637, 147] on icon "close-circle" at bounding box center [637, 144] width 10 height 10
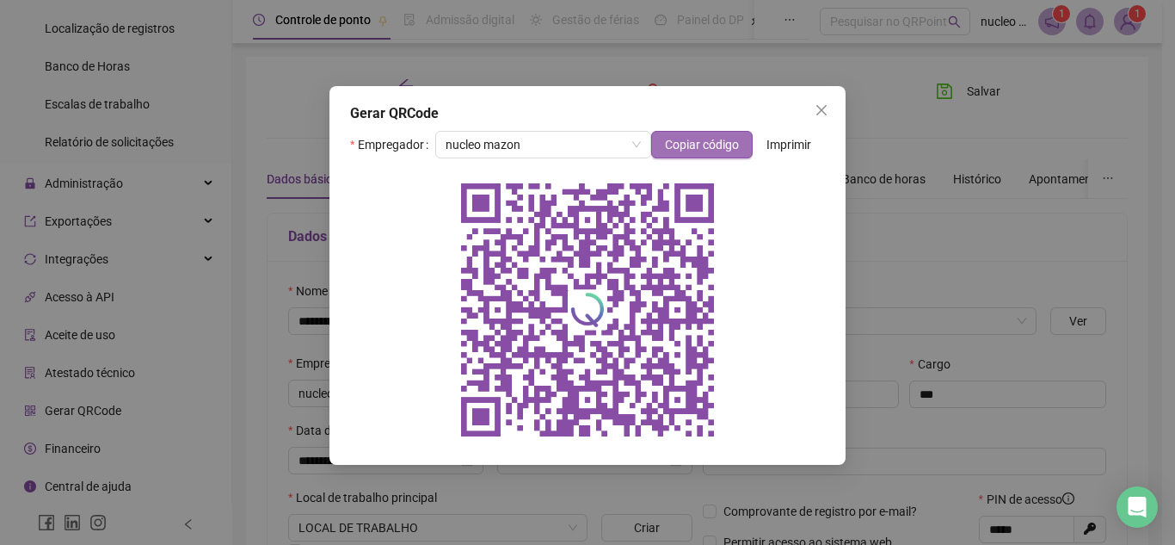
click at [688, 151] on span "Copiar código" at bounding box center [702, 144] width 74 height 19
click at [1006, 232] on div "Gerar QRCode Empregador nucleo mazon Copiar código Imprimir" at bounding box center [587, 272] width 1175 height 545
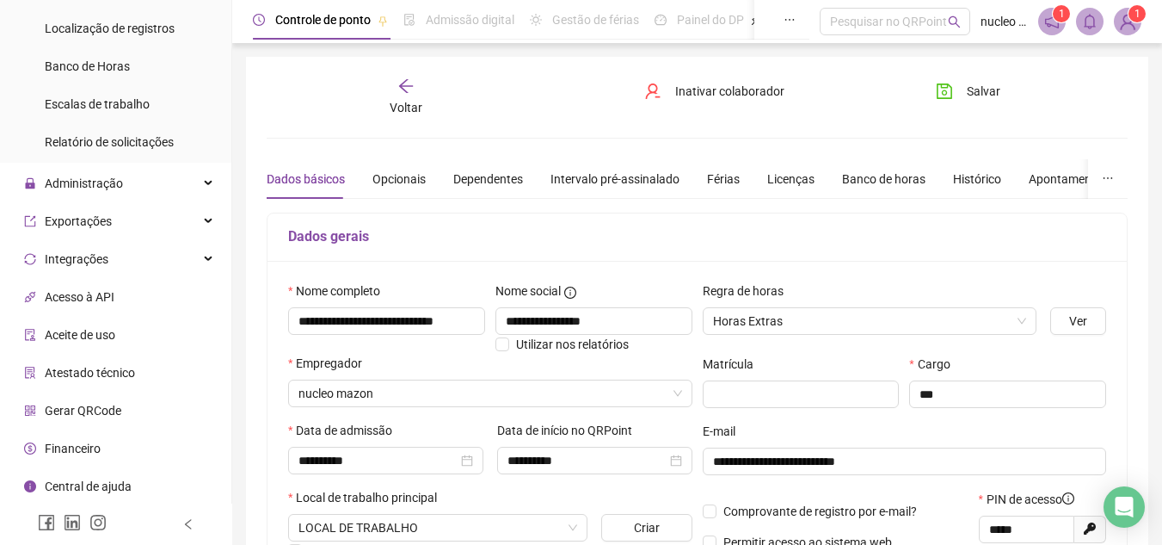
click at [108, 407] on span "Gerar QRCode" at bounding box center [83, 411] width 77 height 14
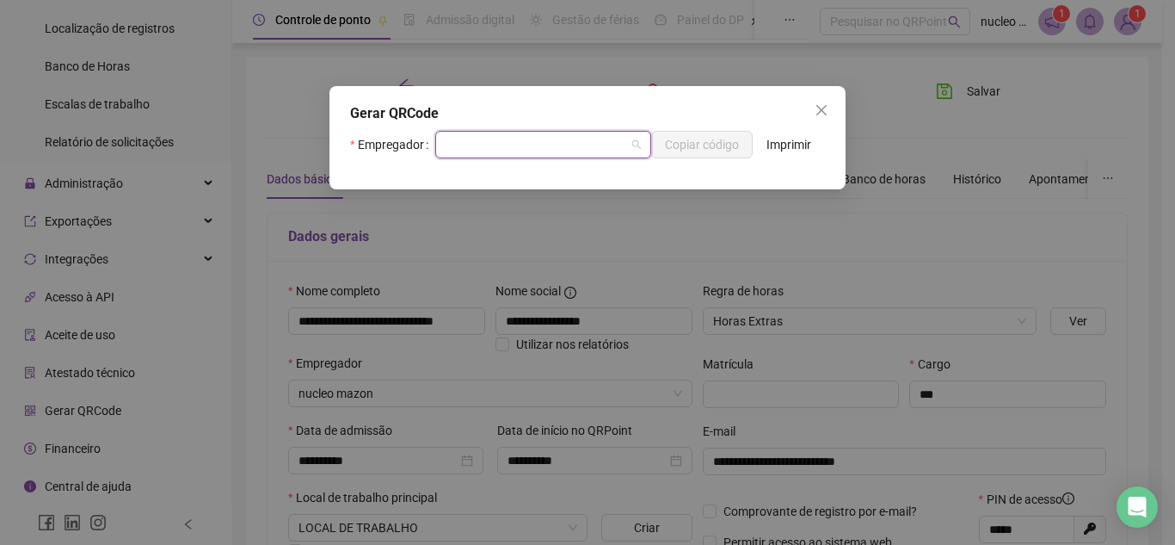
click at [637, 144] on span at bounding box center [543, 145] width 195 height 26
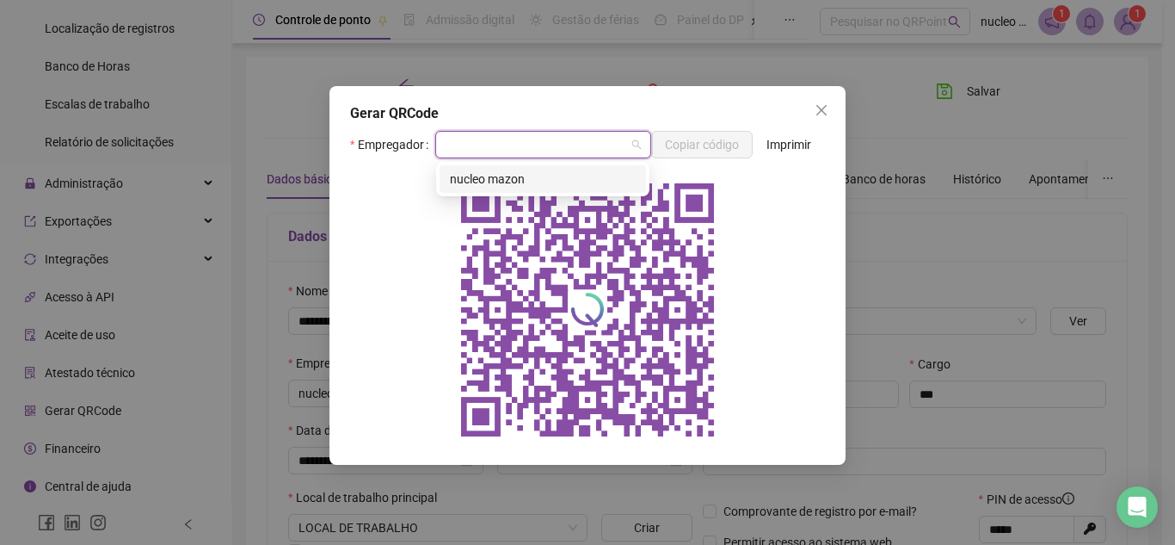
click at [792, 248] on div at bounding box center [587, 309] width 475 height 275
click at [594, 139] on input "search" at bounding box center [536, 145] width 180 height 26
click at [601, 167] on div "nucleo mazon" at bounding box center [543, 179] width 206 height 28
click at [601, 167] on div "Empregador Copiar código Imprimir" at bounding box center [587, 289] width 475 height 317
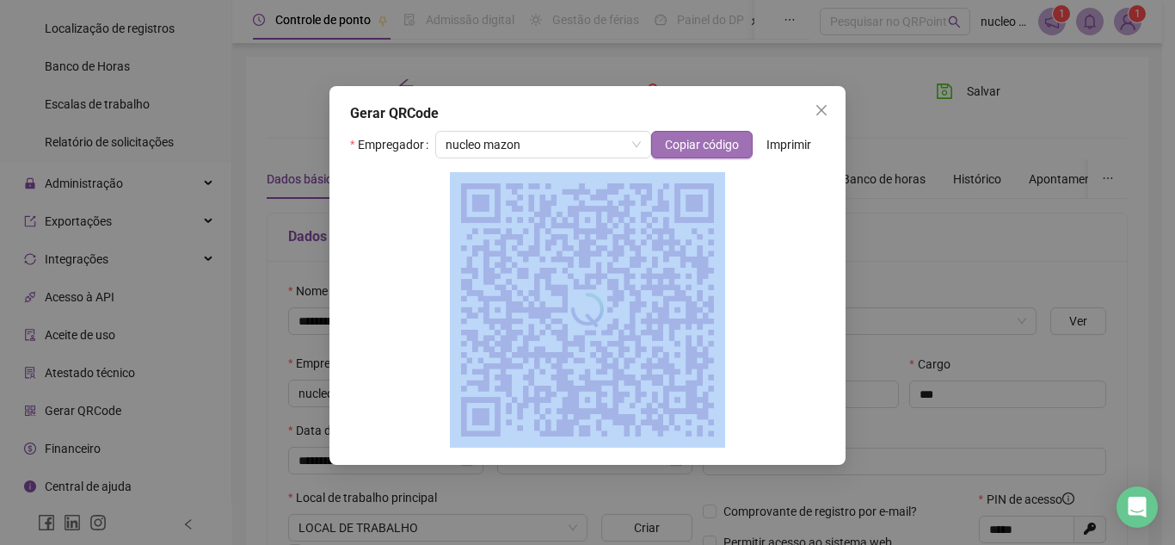
click at [698, 143] on span "Copiar código" at bounding box center [702, 144] width 74 height 19
